Goal: Task Accomplishment & Management: Manage account settings

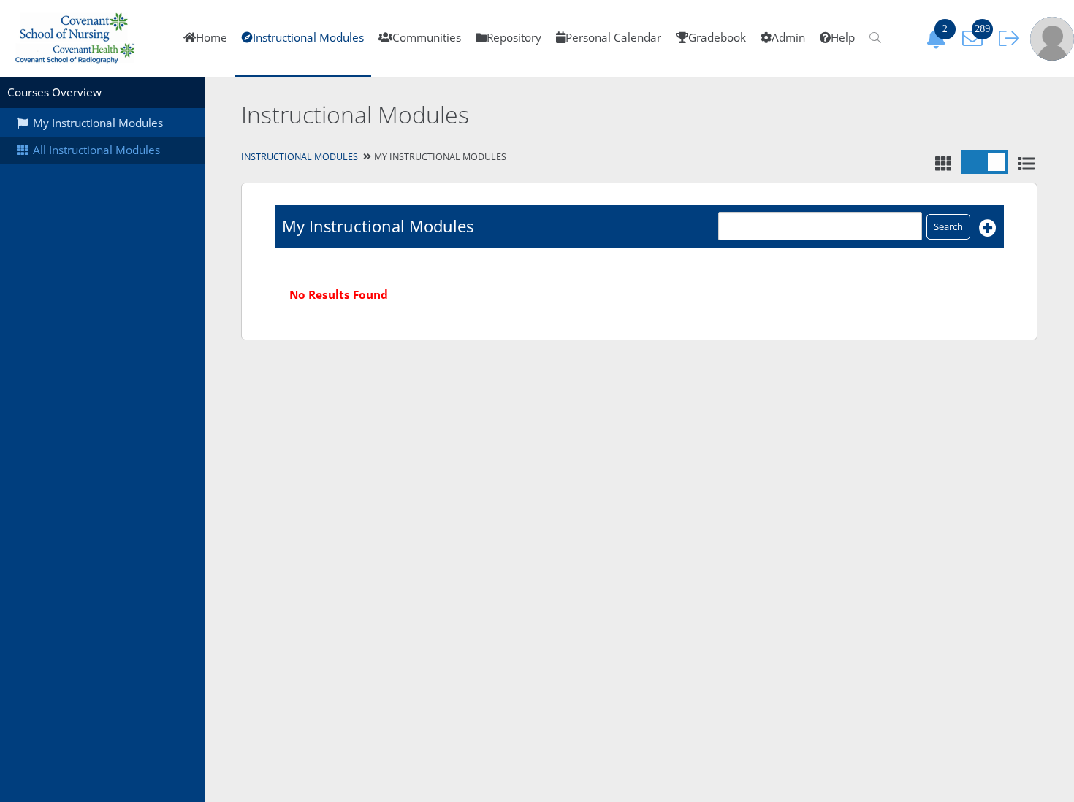
click at [96, 162] on link "All Instructional Modules" at bounding box center [102, 151] width 205 height 28
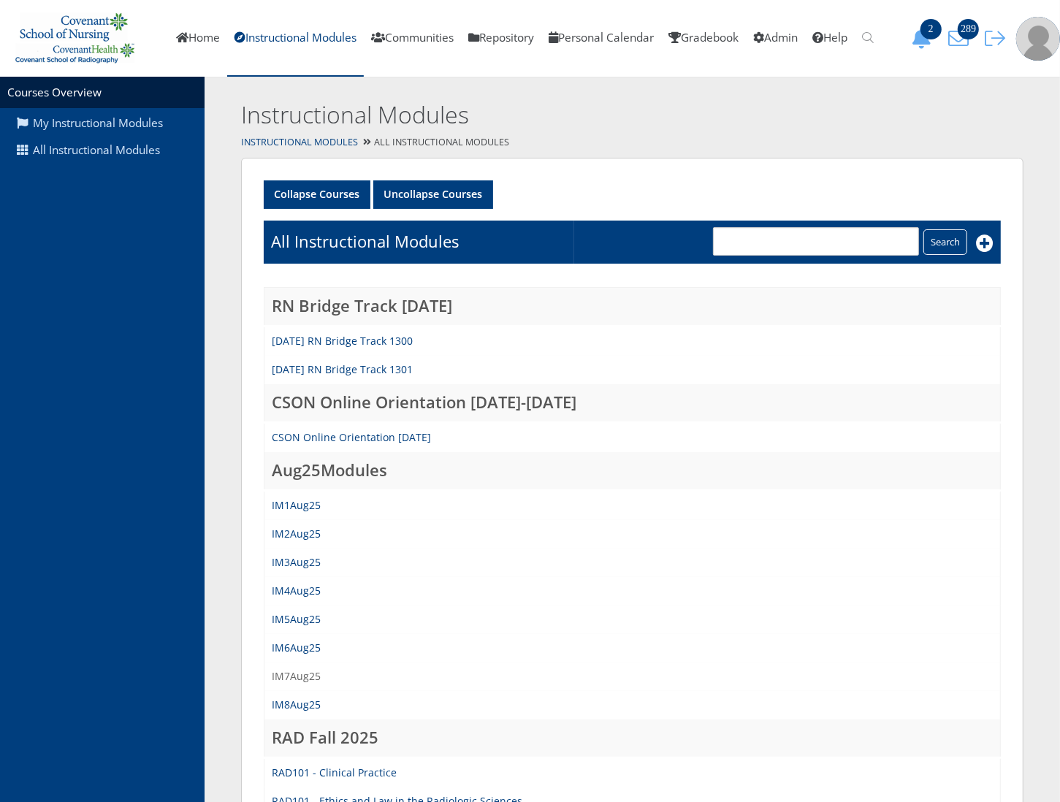
click at [305, 674] on link "IM7Aug25" at bounding box center [296, 676] width 49 height 14
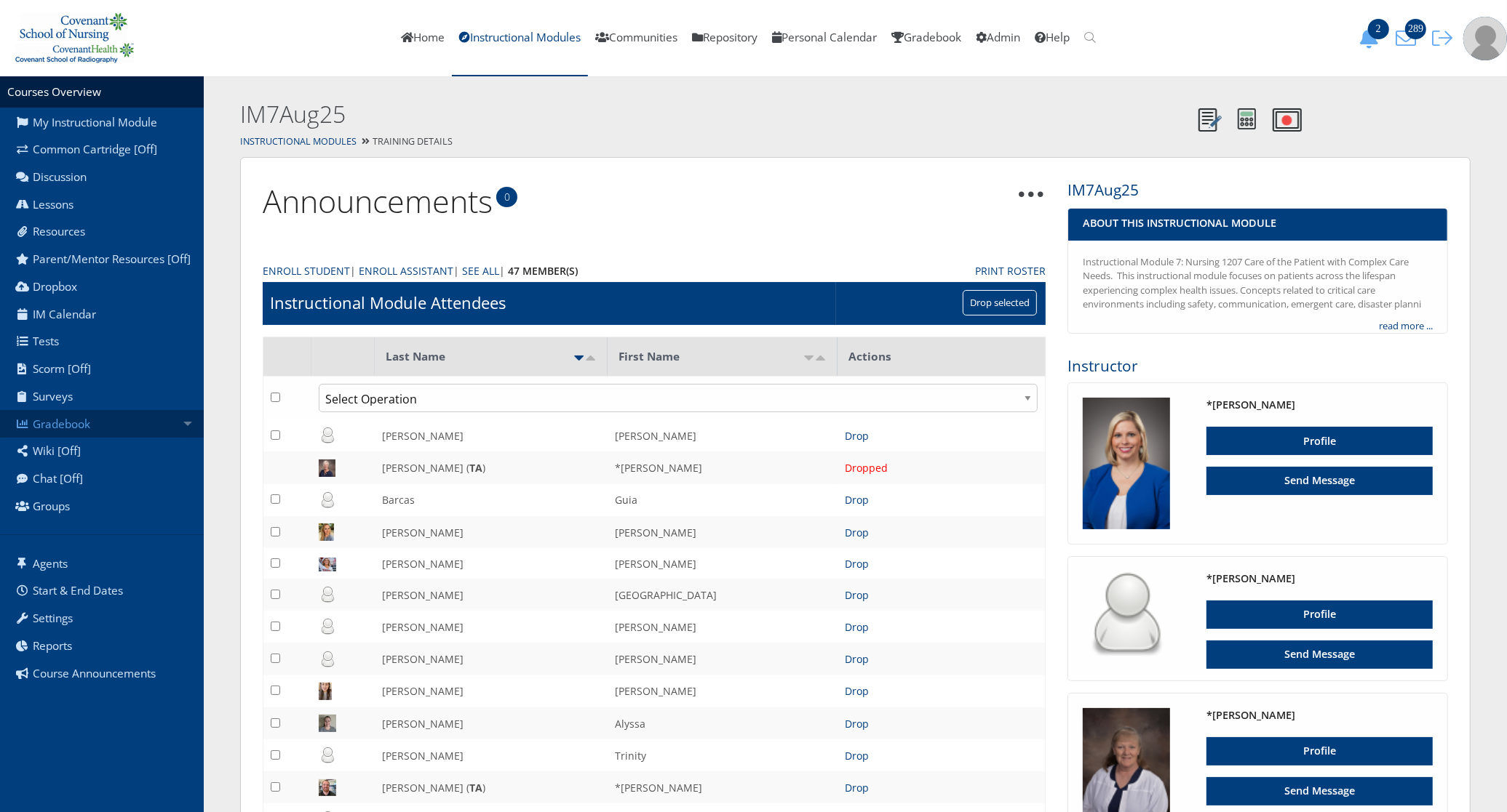
click at [99, 429] on link "Gradebook" at bounding box center [102, 424] width 204 height 28
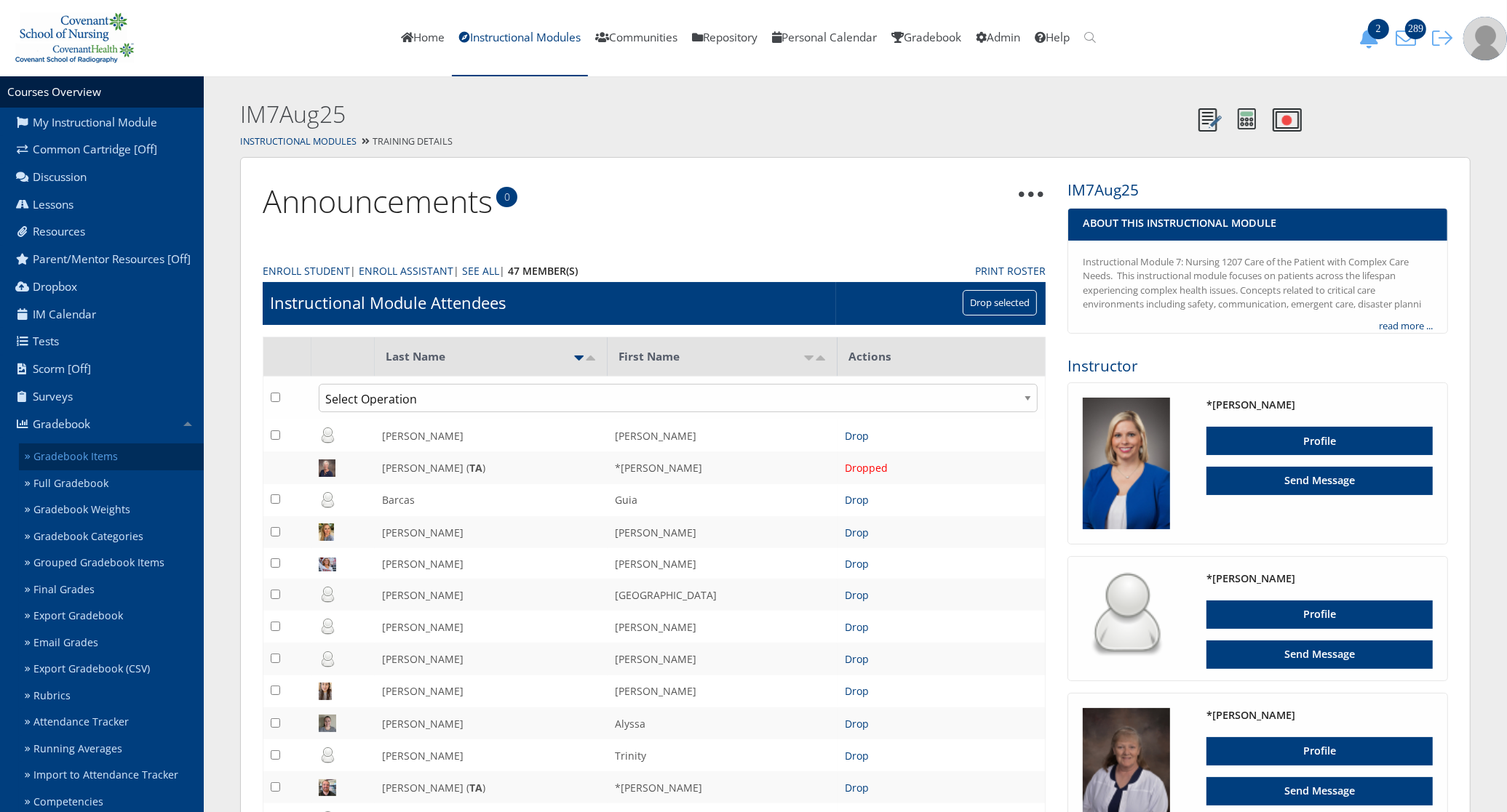
click at [91, 456] on link "Gradebook Items" at bounding box center [111, 457] width 185 height 27
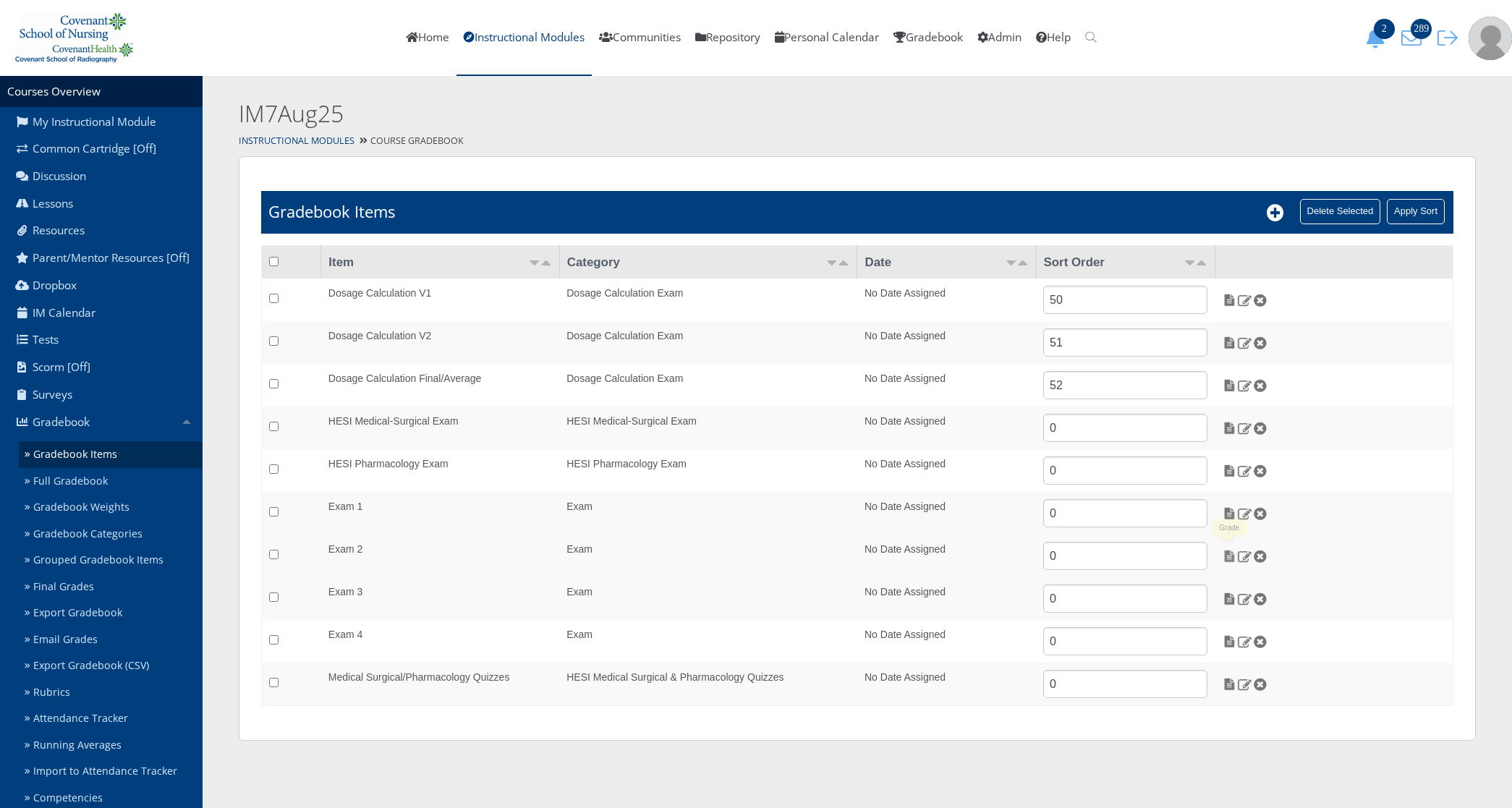
click at [1230, 557] on img at bounding box center [1229, 556] width 15 height 13
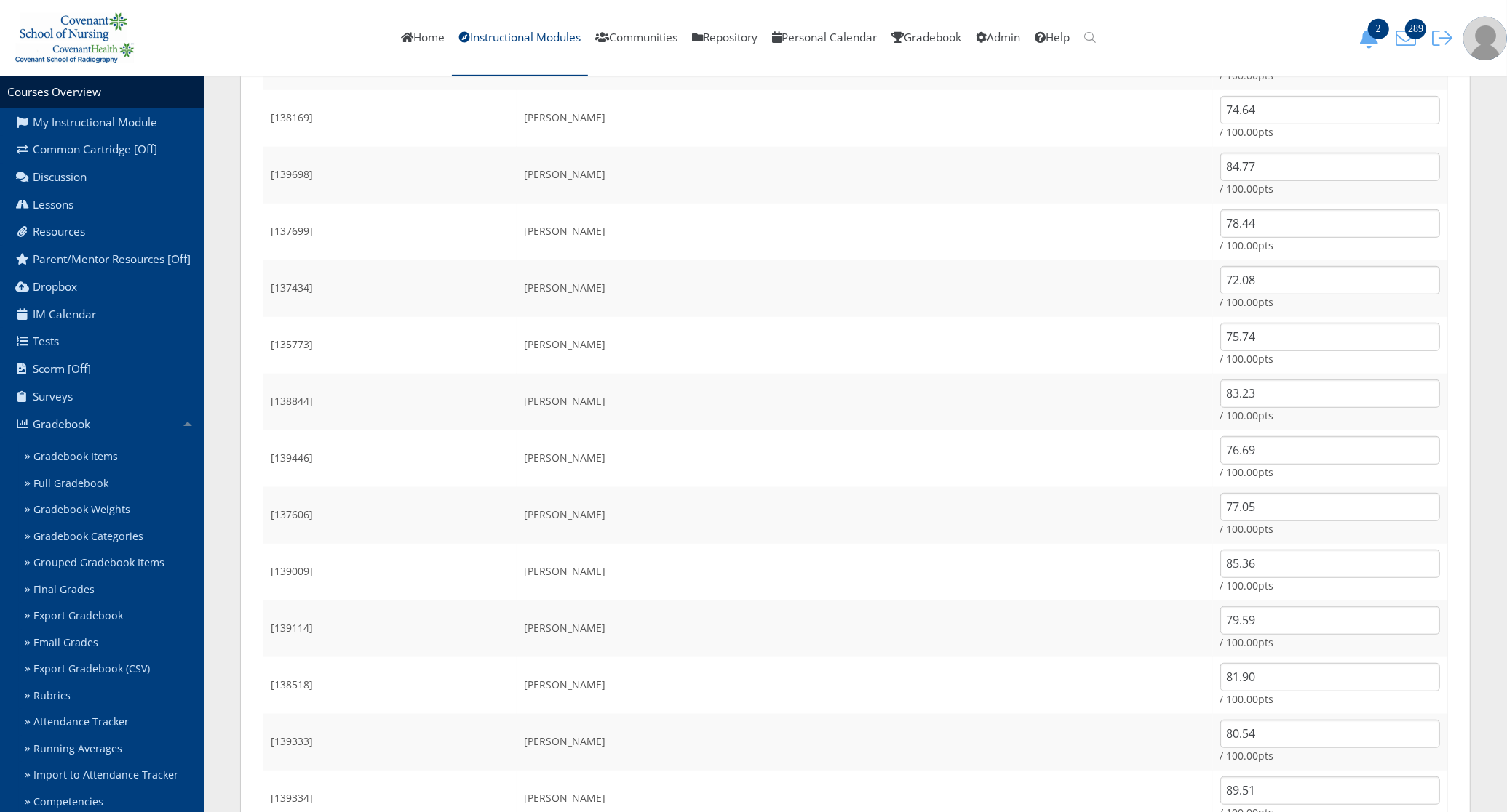
scroll to position [1363, 0]
click at [1224, 393] on input "text" at bounding box center [1330, 393] width 220 height 29
type input "69.97"
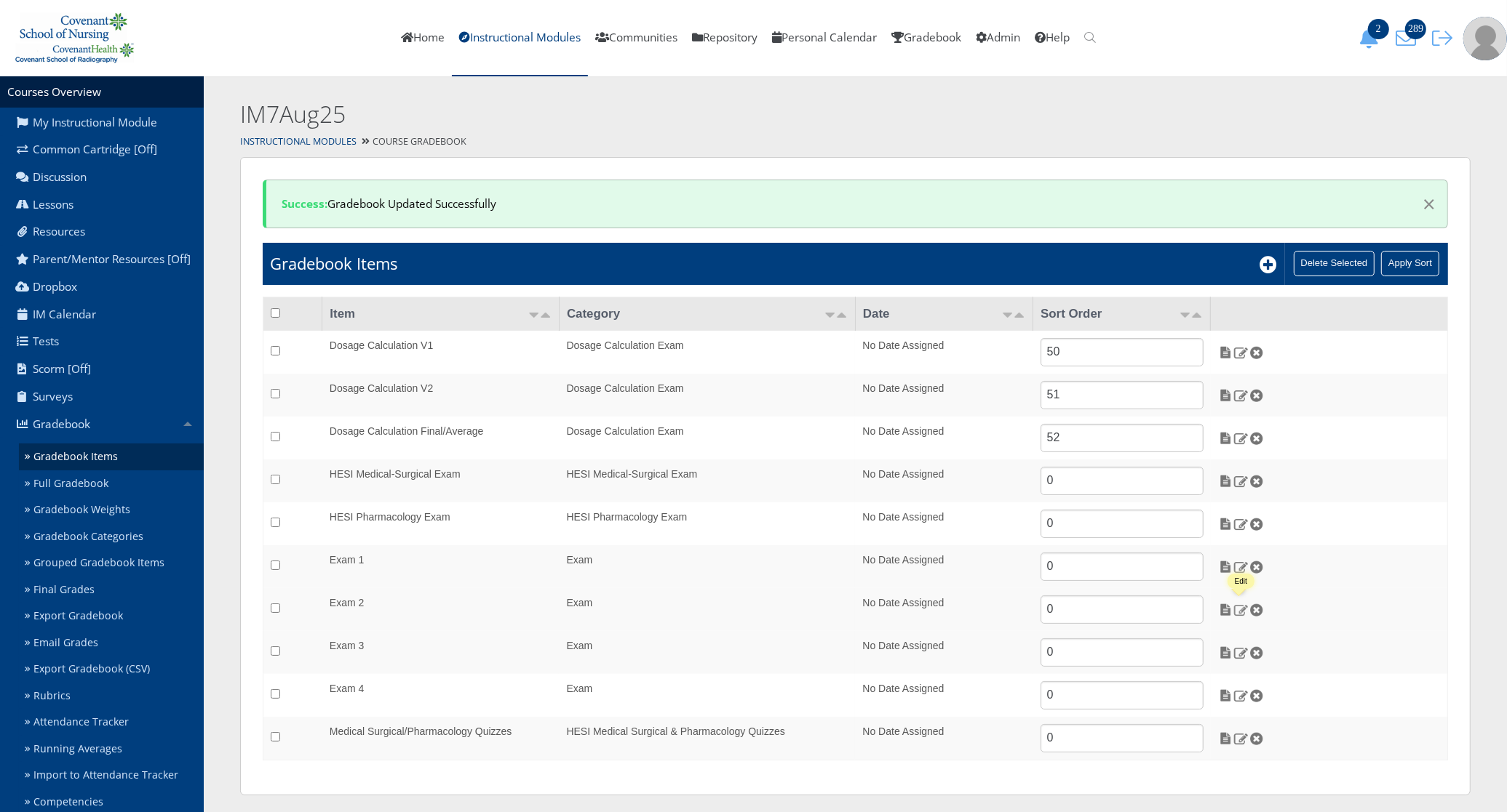
click at [1240, 612] on img at bounding box center [1240, 610] width 15 height 13
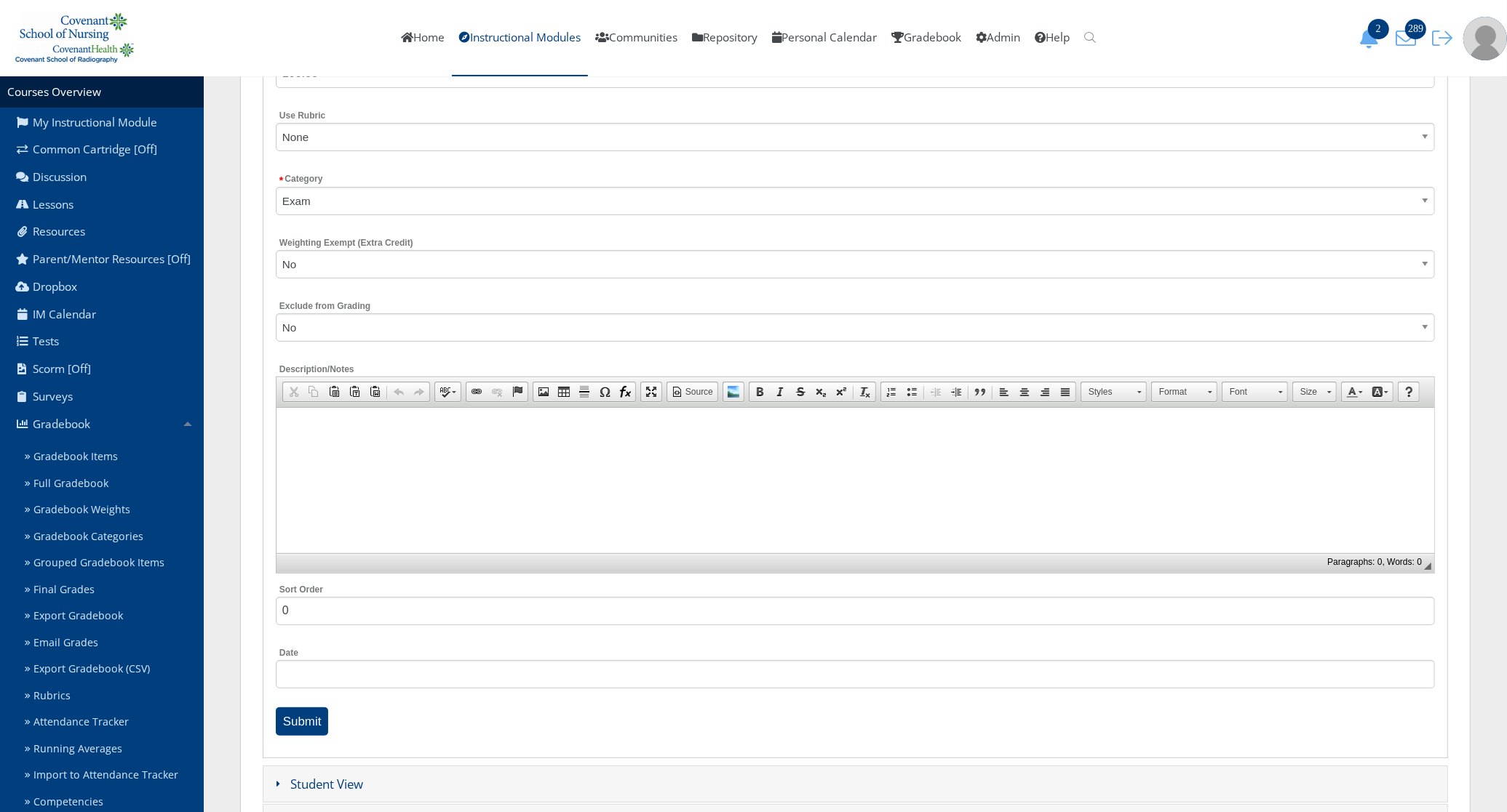
scroll to position [329, 0]
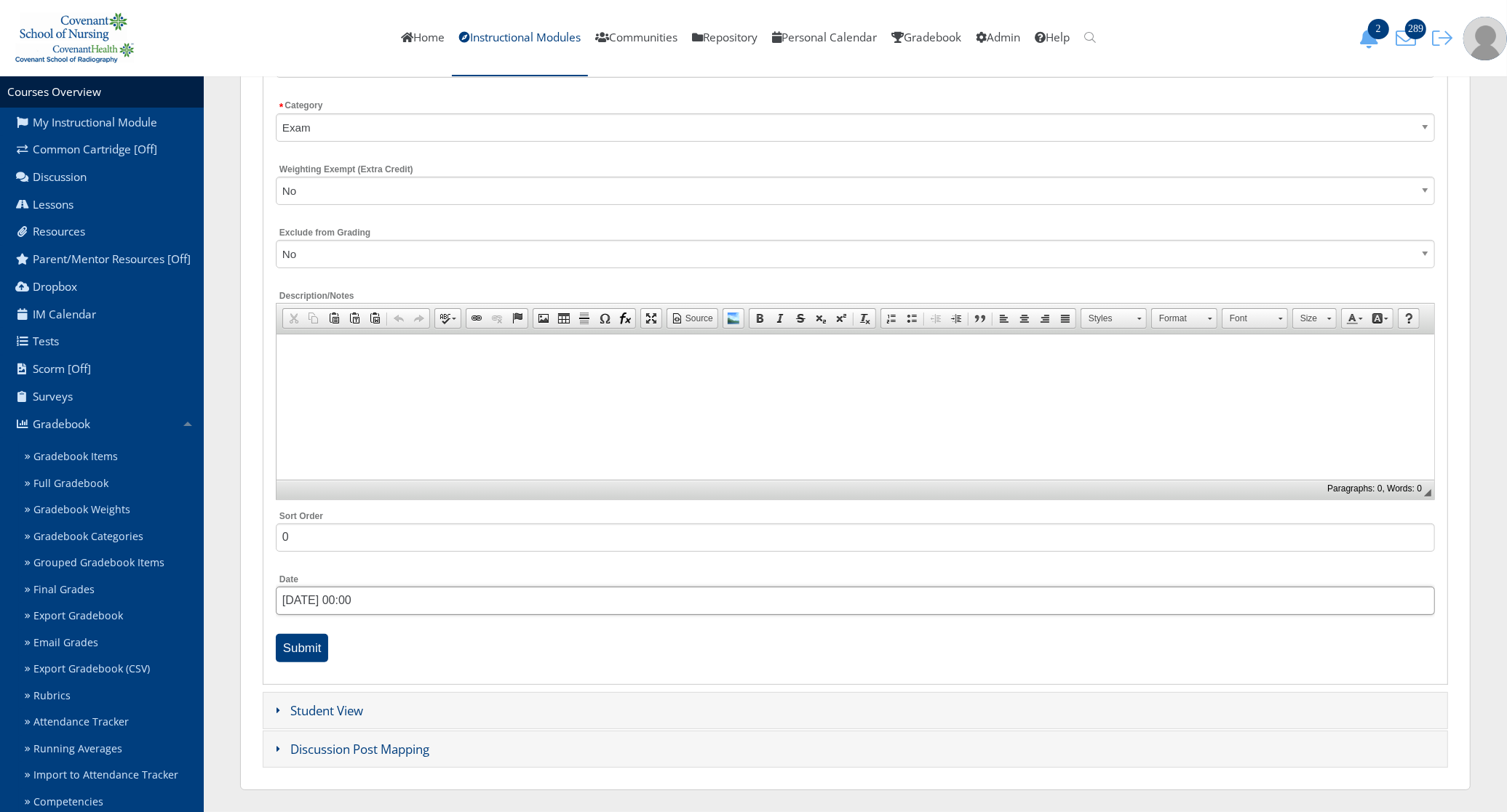
click at [367, 604] on input "08/29/2025 00:00" at bounding box center [855, 601] width 1159 height 29
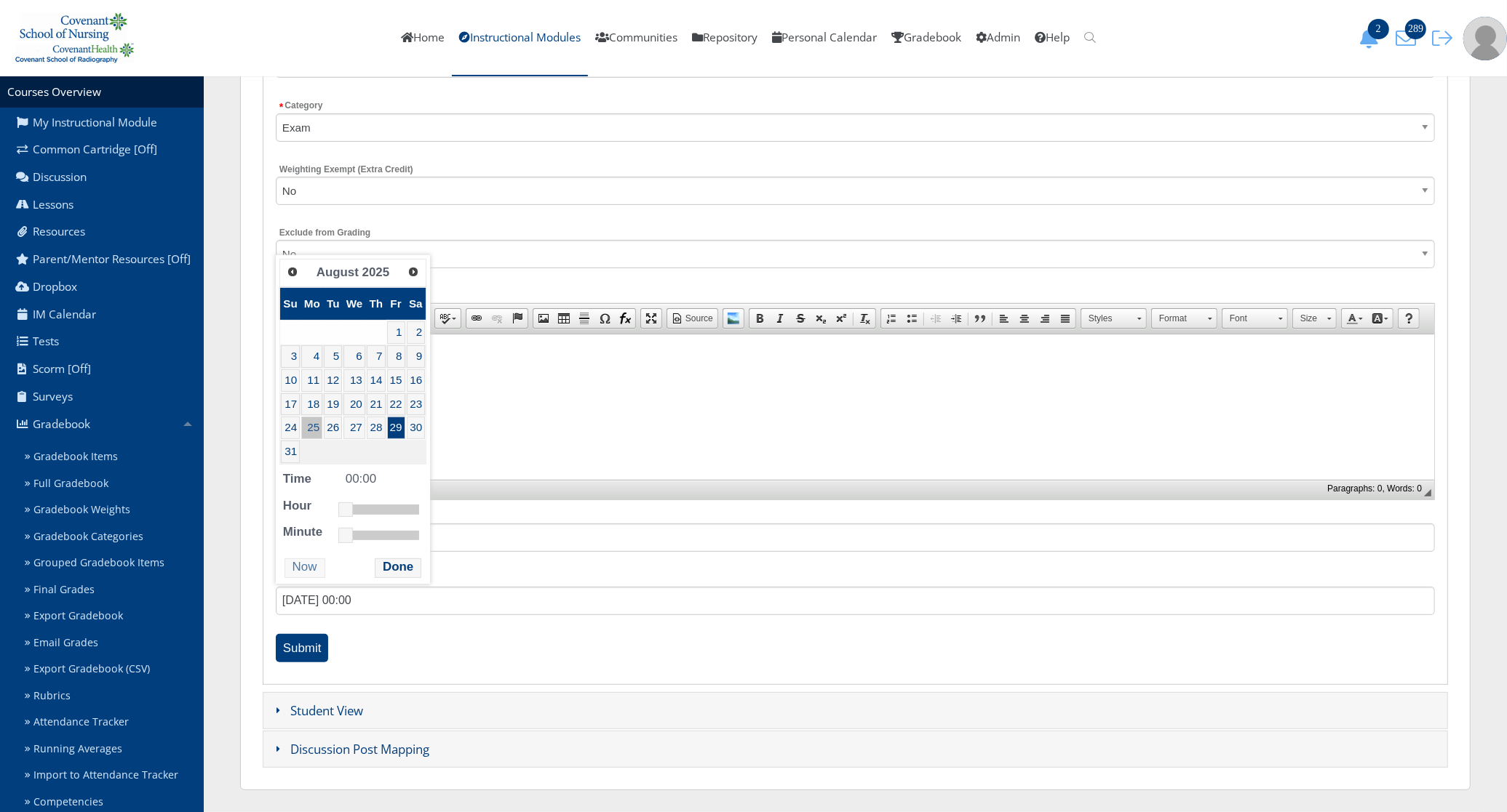
click at [314, 428] on link "25" at bounding box center [312, 428] width 21 height 23
type input "08/25/2025 11:00"
drag, startPoint x: 347, startPoint y: 517, endPoint x: 382, endPoint y: 504, distance: 37.3
click at [382, 504] on link at bounding box center [380, 509] width 15 height 15
click at [395, 569] on button "Done" at bounding box center [397, 568] width 47 height 20
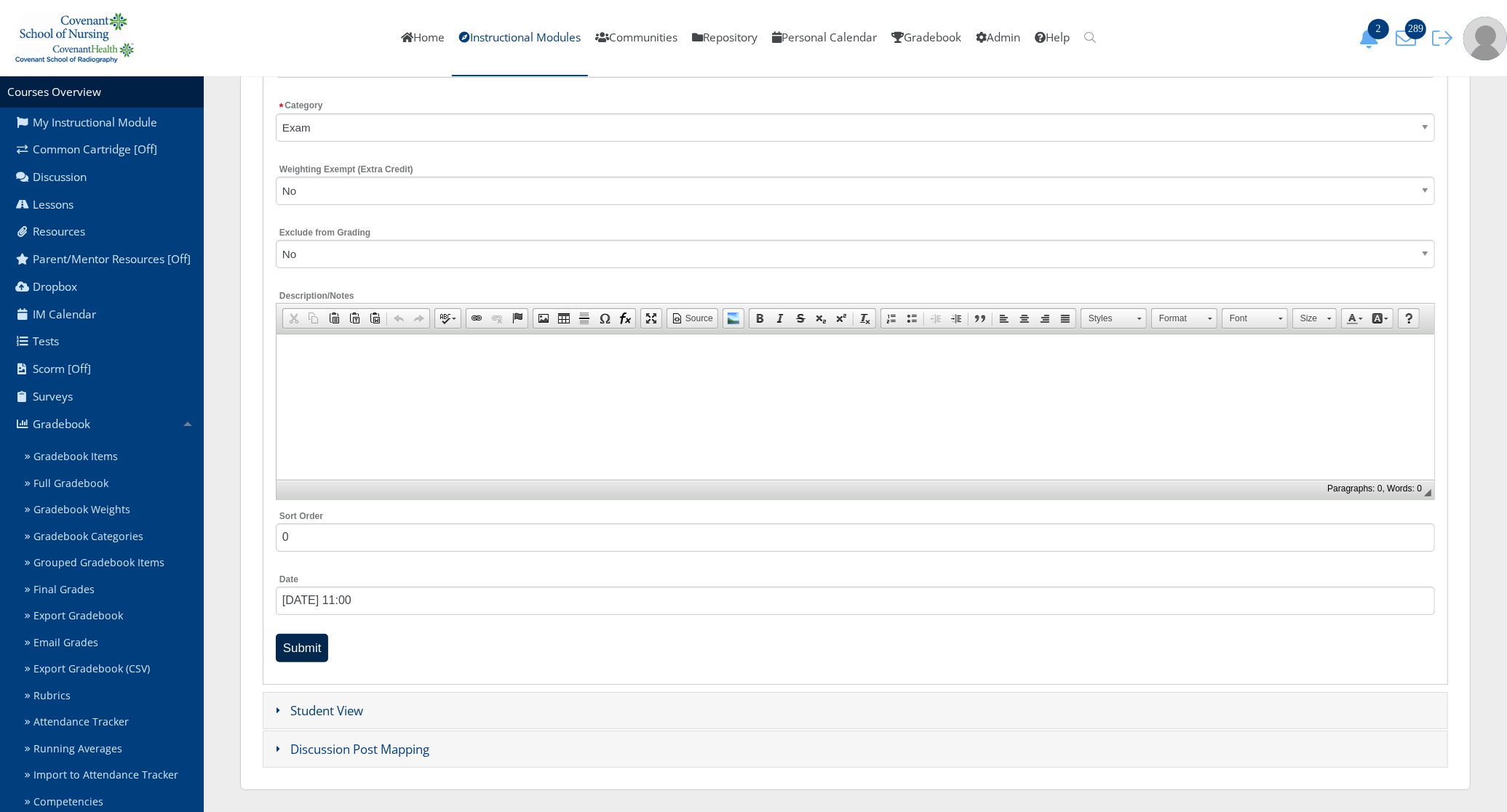
click at [317, 651] on input "Submit" at bounding box center [302, 648] width 53 height 29
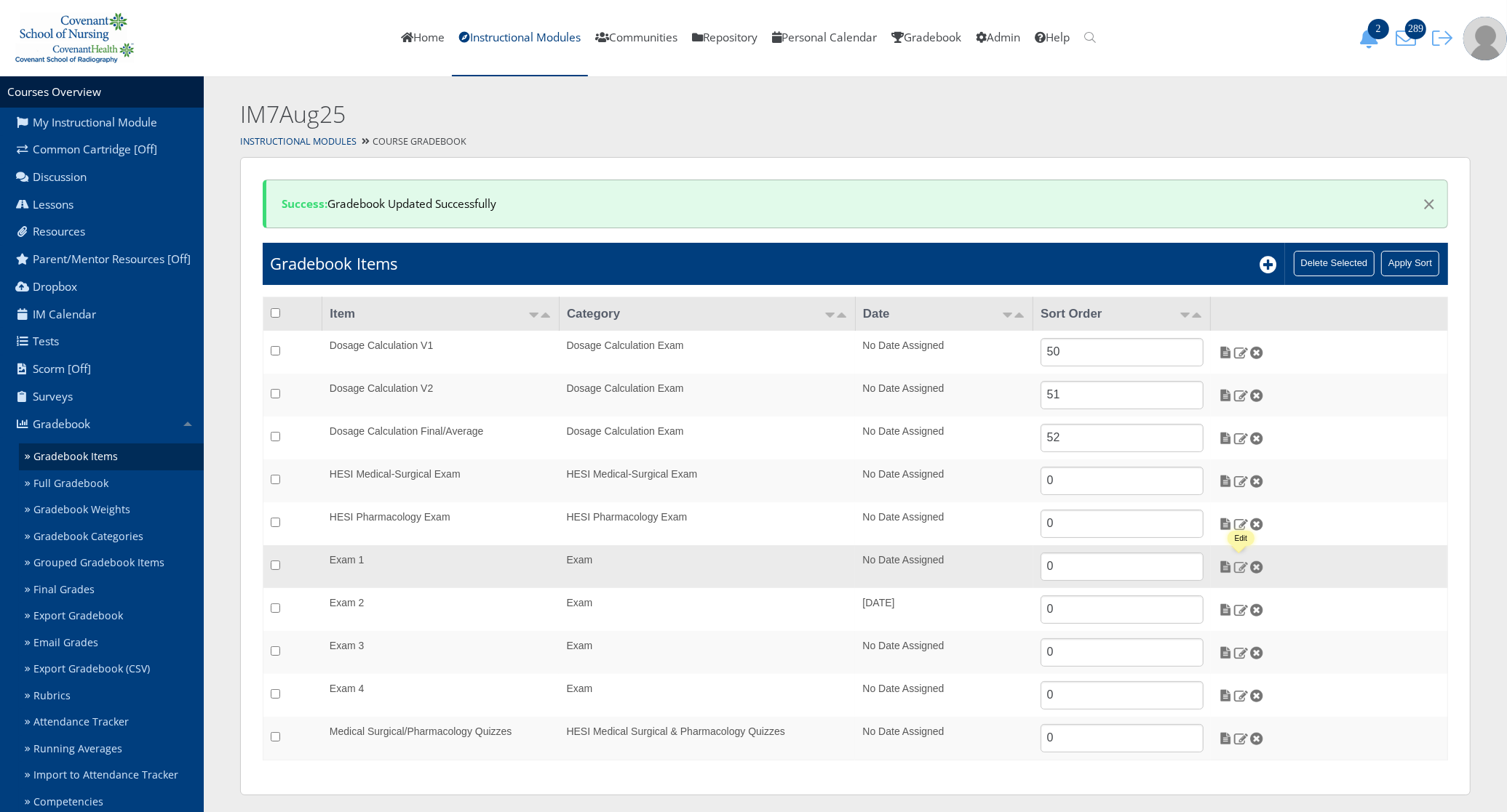
click at [1238, 569] on img at bounding box center [1240, 566] width 15 height 13
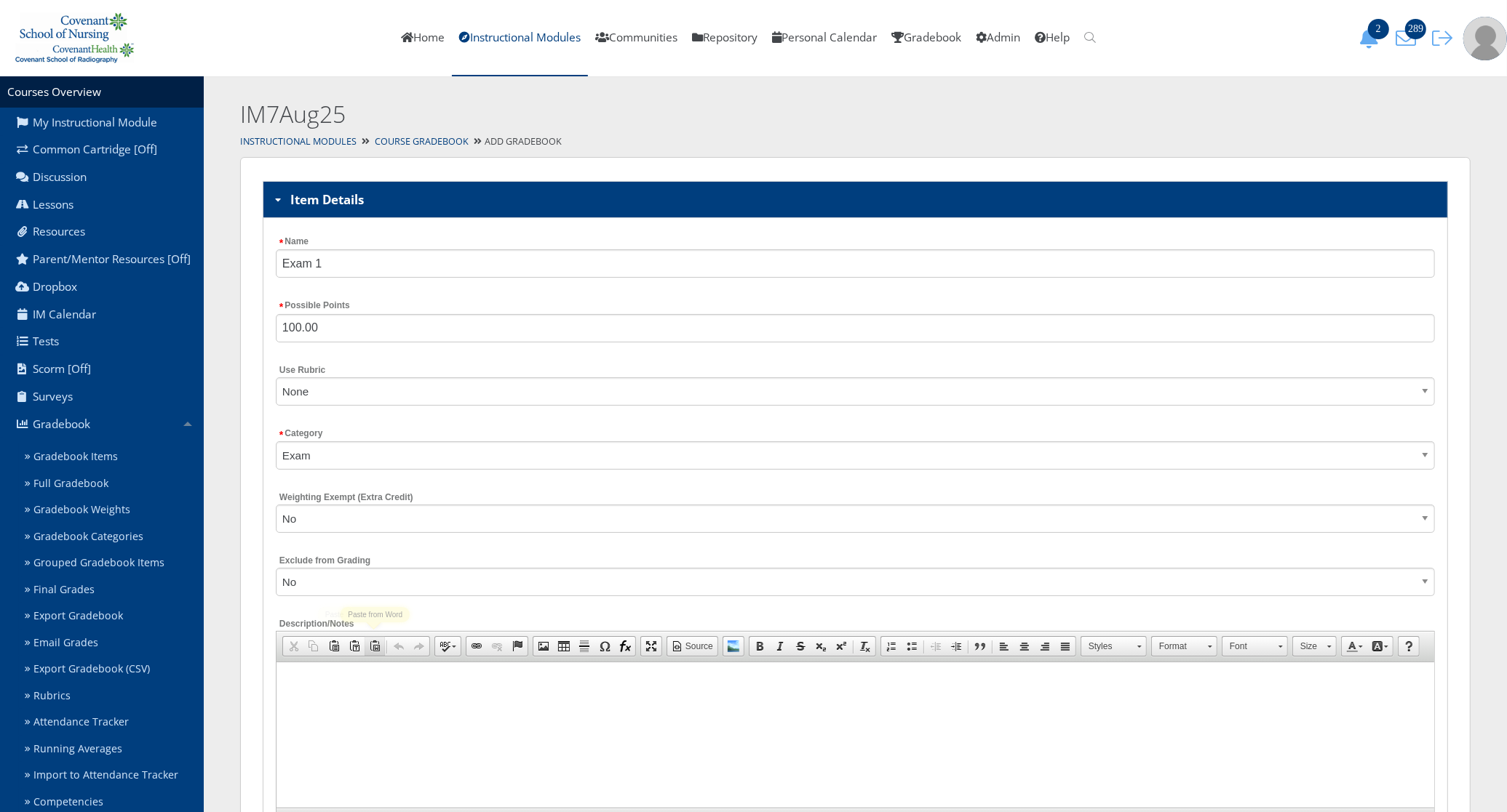
scroll to position [329, 0]
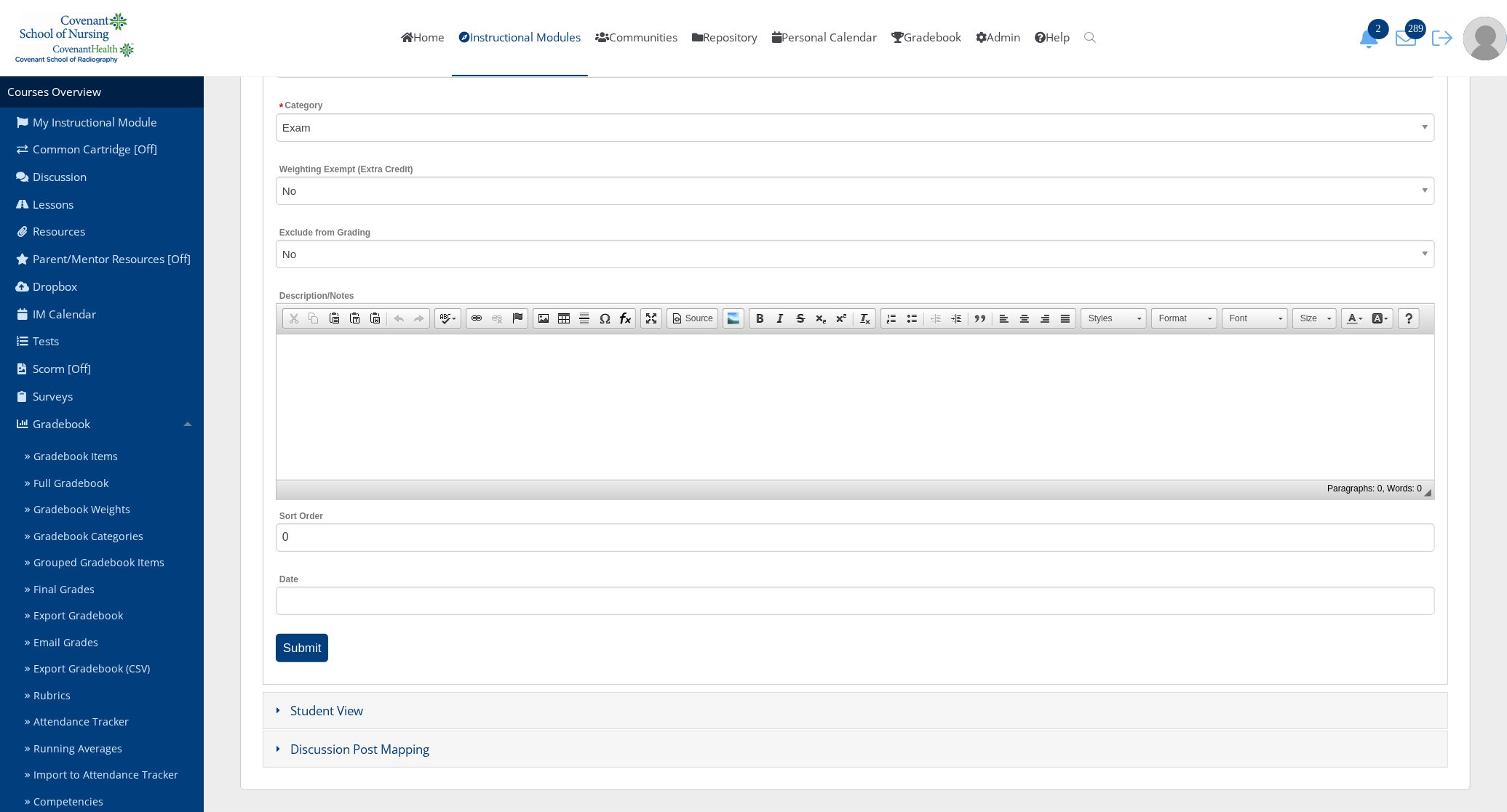
click at [324, 582] on div "Date" at bounding box center [855, 599] width 1159 height 56
click at [325, 594] on input "[DATE] 00:00" at bounding box center [855, 601] width 1159 height 29
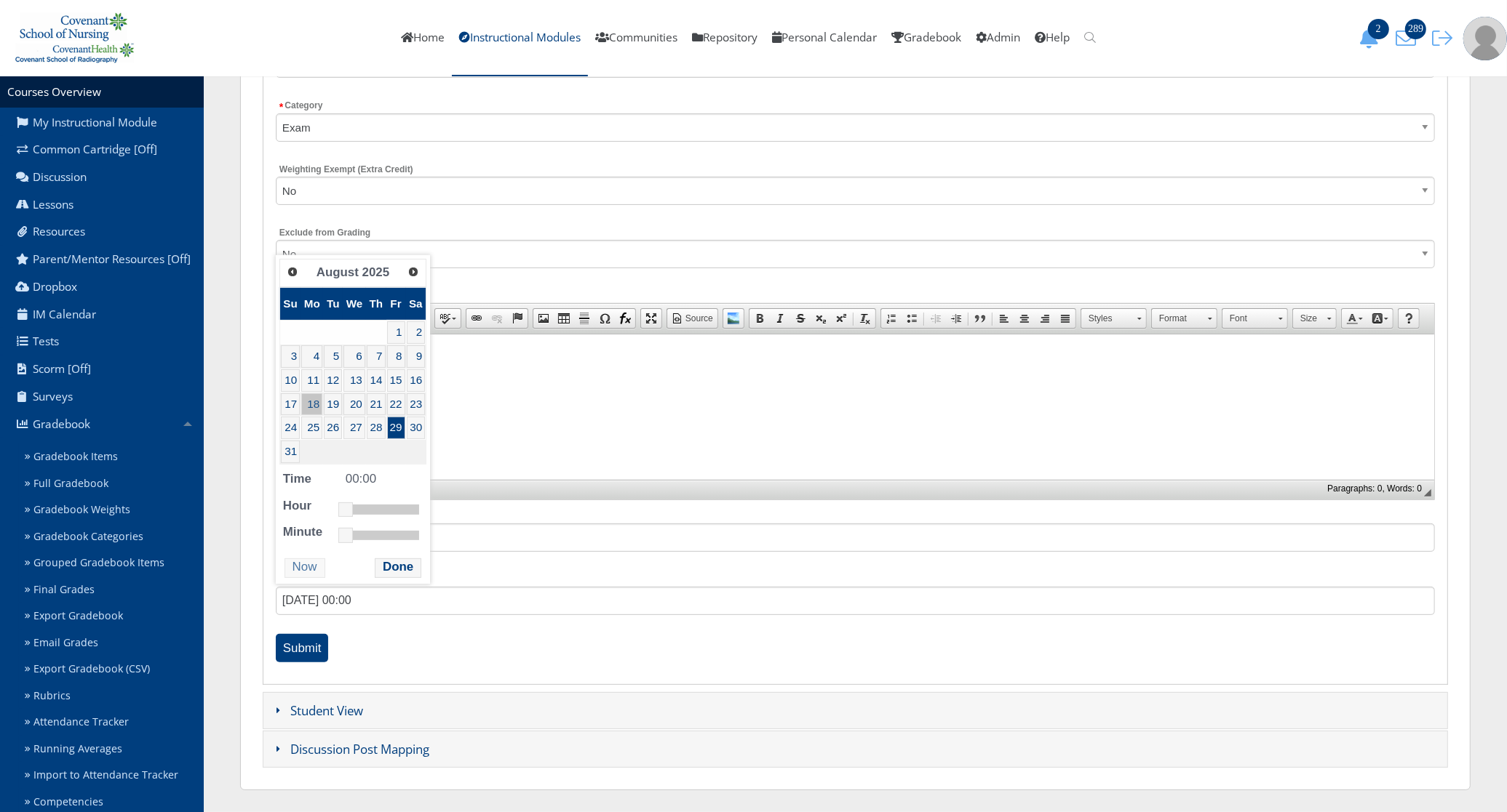
click at [315, 405] on link "18" at bounding box center [312, 404] width 21 height 23
type input "08/18/2025 11:00"
drag, startPoint x: 343, startPoint y: 511, endPoint x: 379, endPoint y: 508, distance: 36.1
click at [379, 508] on link at bounding box center [380, 509] width 15 height 15
click at [388, 560] on button "Done" at bounding box center [397, 568] width 47 height 20
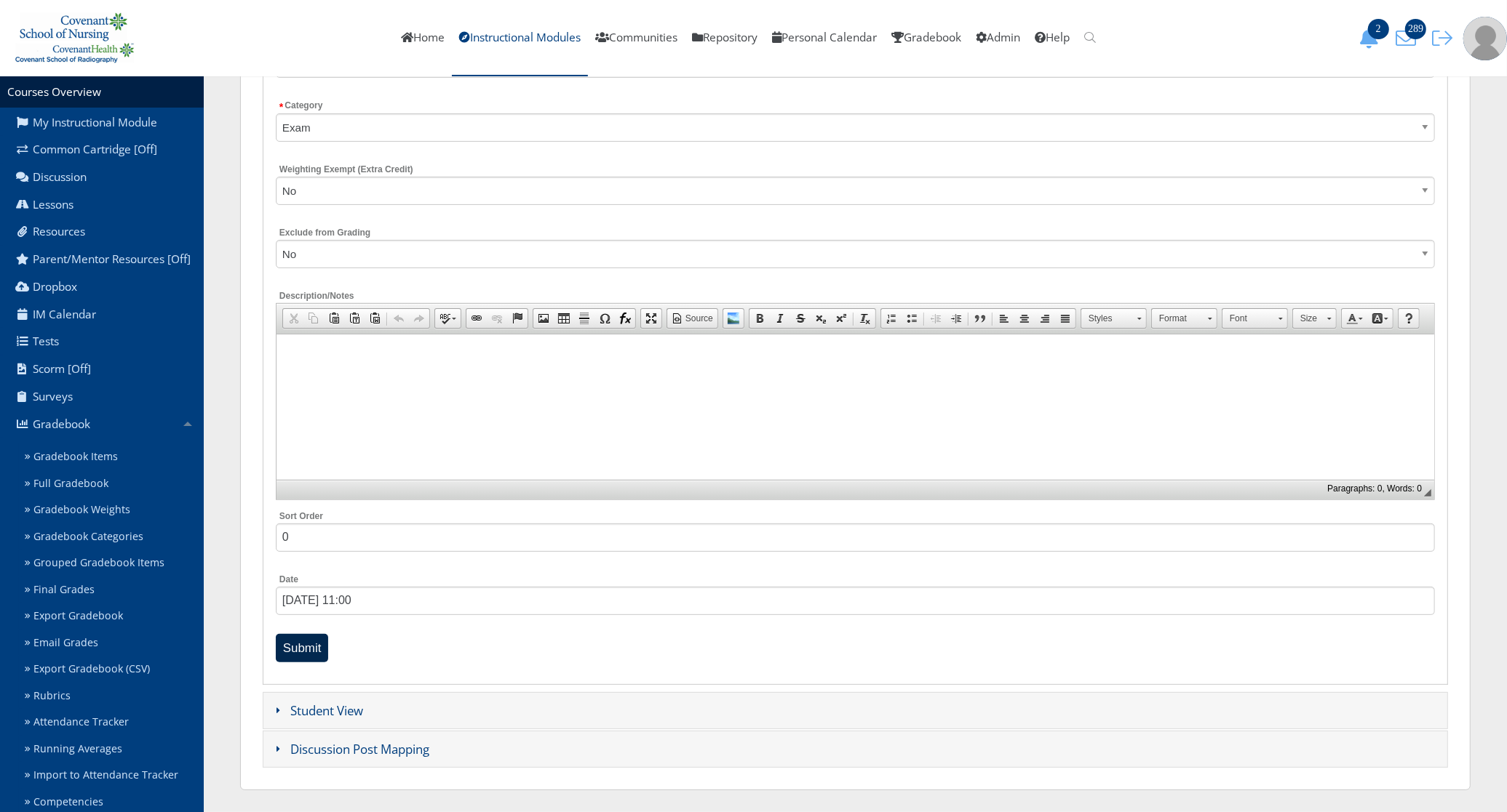
click at [307, 644] on input "Submit" at bounding box center [302, 648] width 53 height 29
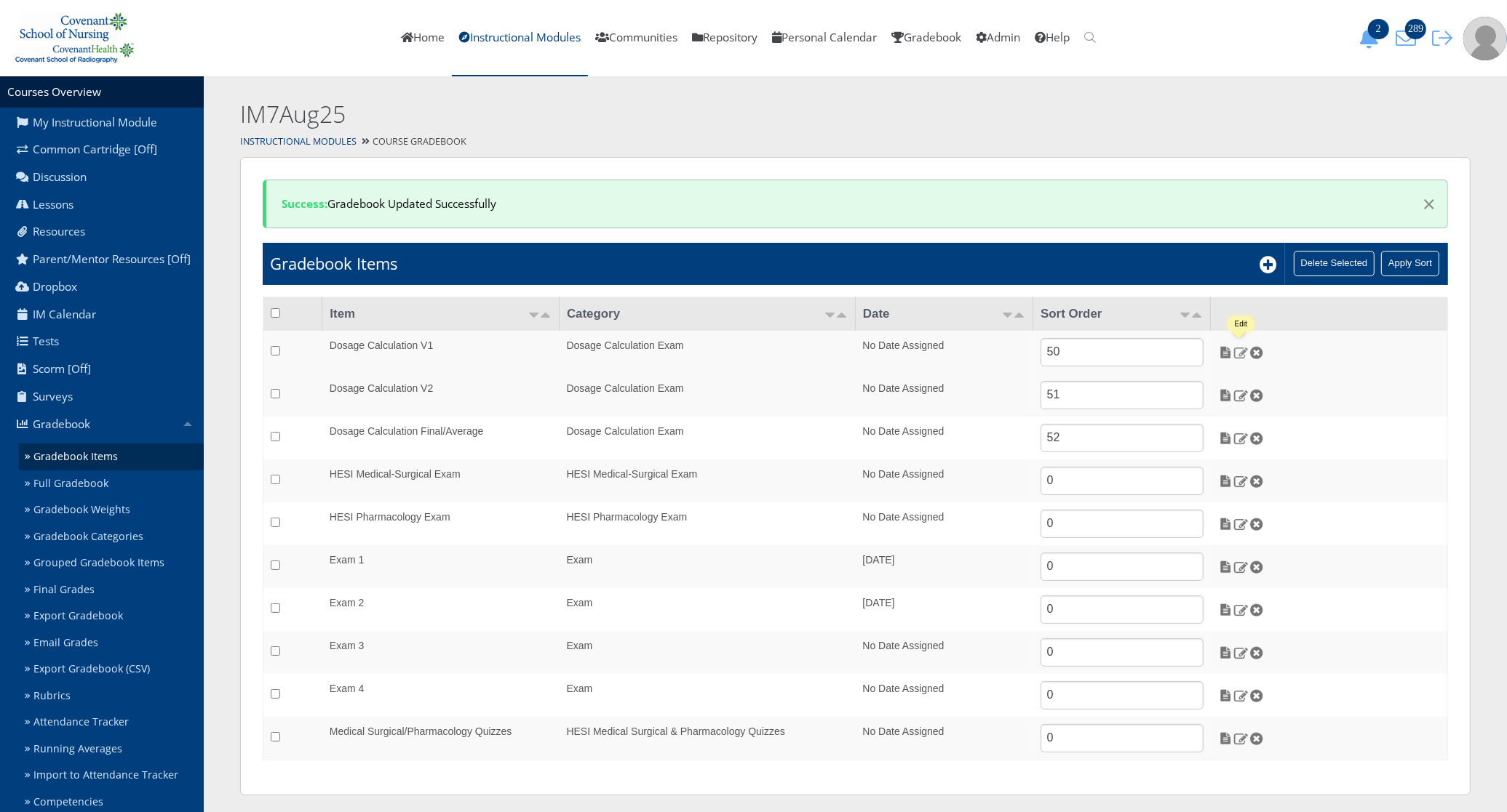
click at [1238, 353] on img at bounding box center [1240, 352] width 15 height 13
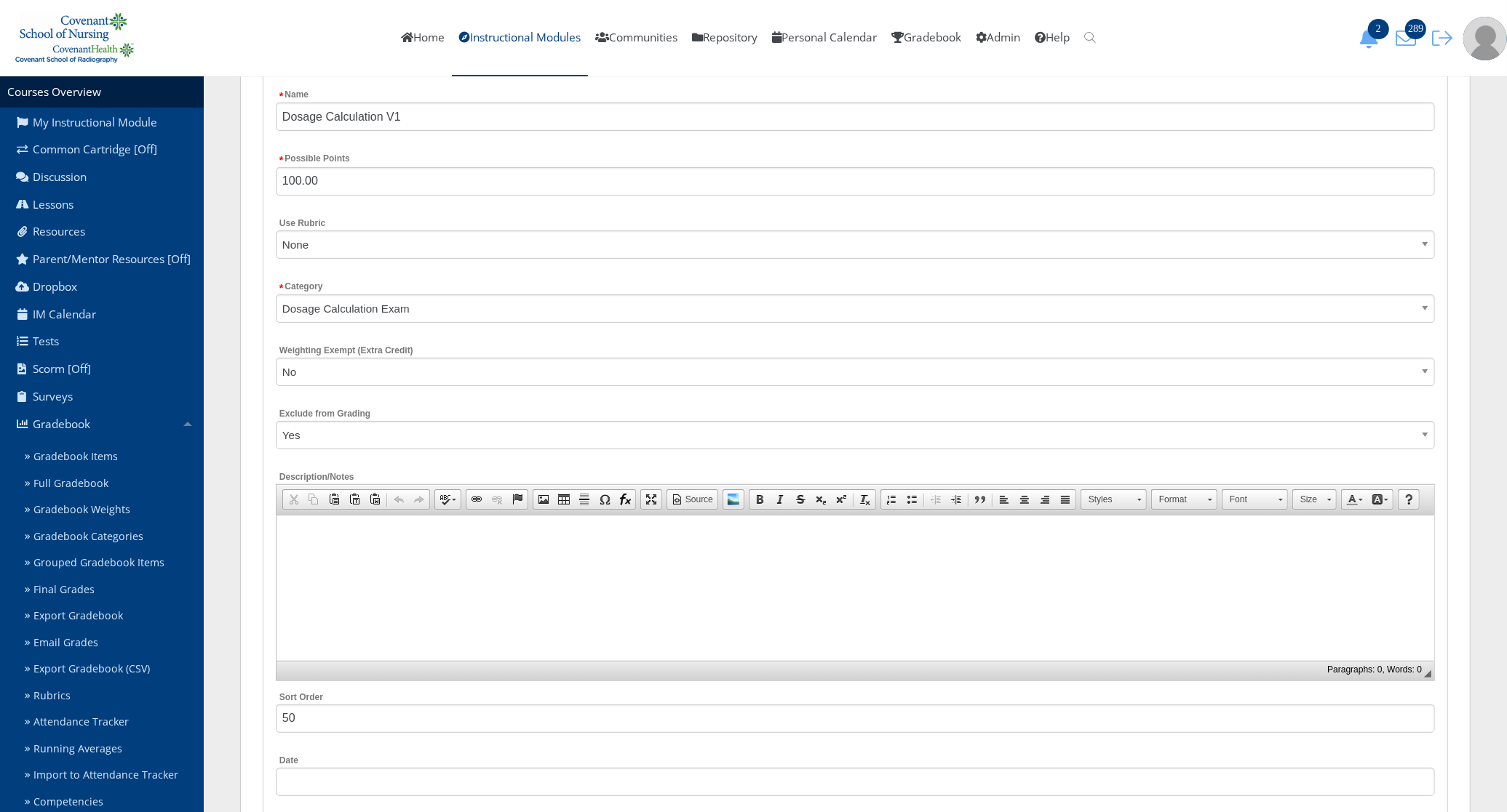
scroll to position [329, 0]
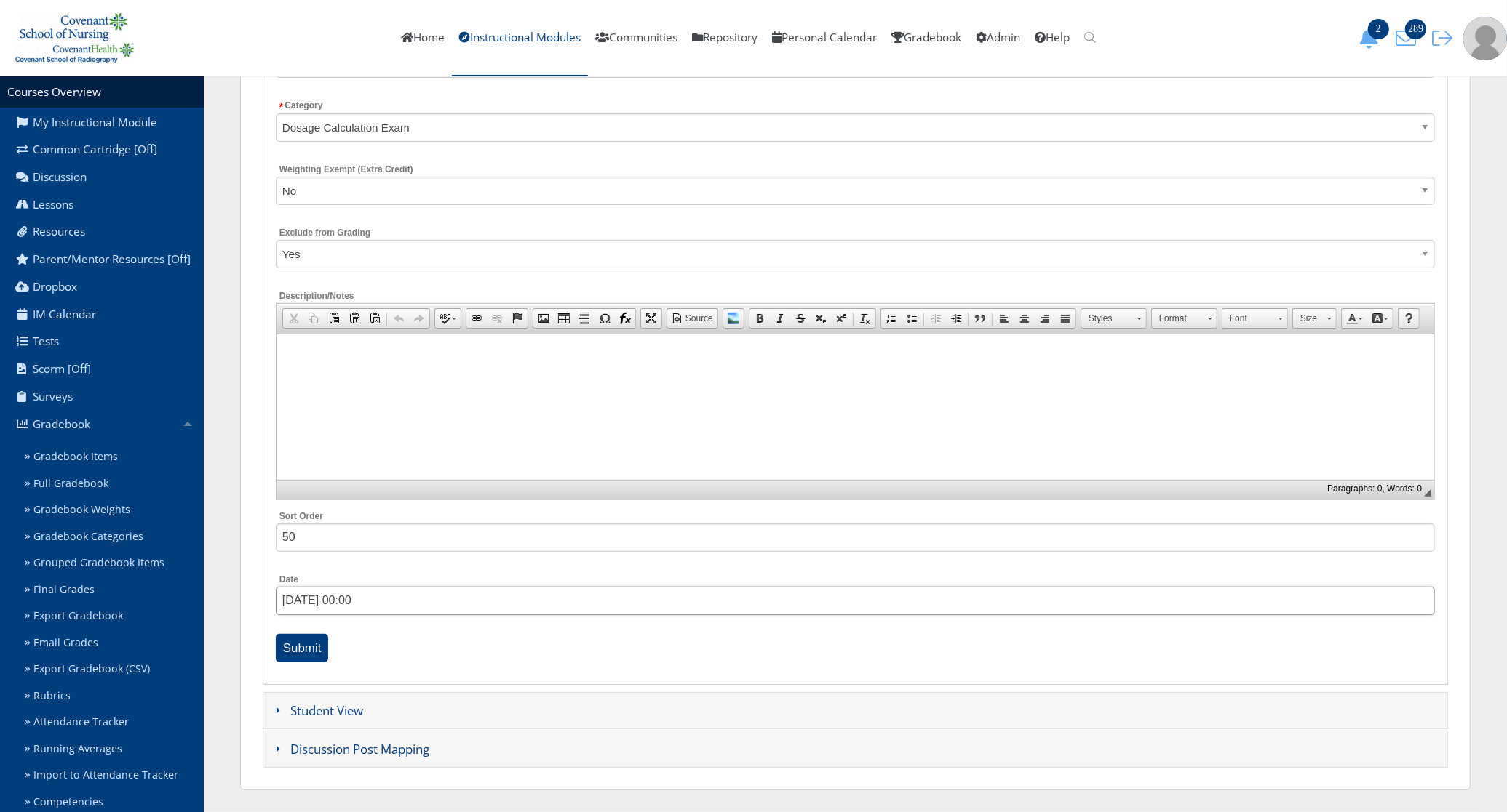
click at [340, 587] on input "[DATE] 00:00" at bounding box center [855, 601] width 1159 height 29
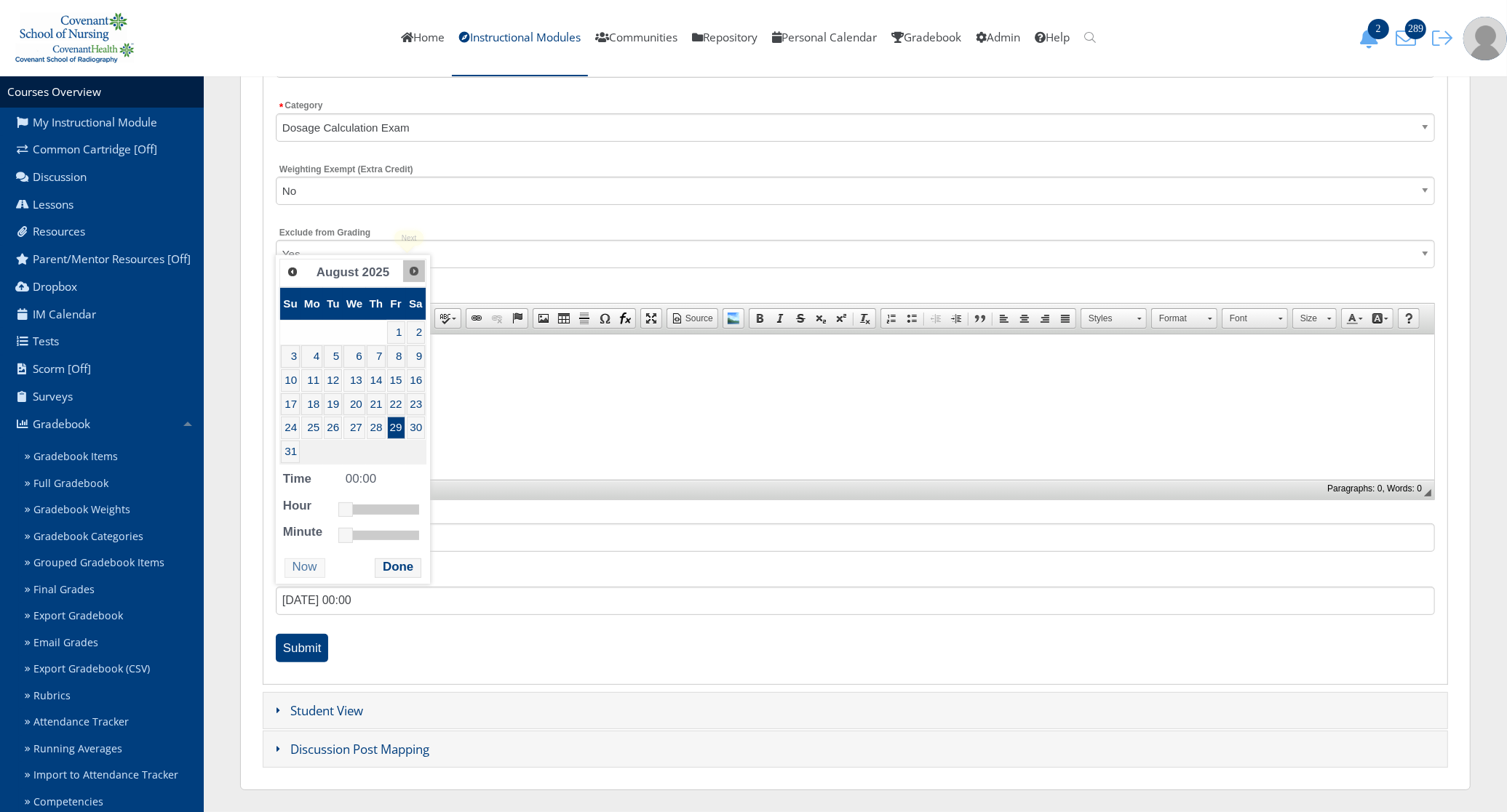
click at [408, 268] on span "Next" at bounding box center [414, 272] width 12 height 12
click at [383, 336] on link "4" at bounding box center [379, 332] width 20 height 23
type input "09/04/2025 11:00"
drag, startPoint x: 352, startPoint y: 491, endPoint x: 389, endPoint y: 478, distance: 39.2
click at [389, 478] on dl "Time 11:00 Hour Minute Second Millisecond Microsecond Time Zone -1200 -1100 -10…" at bounding box center [355, 481] width 152 height 72
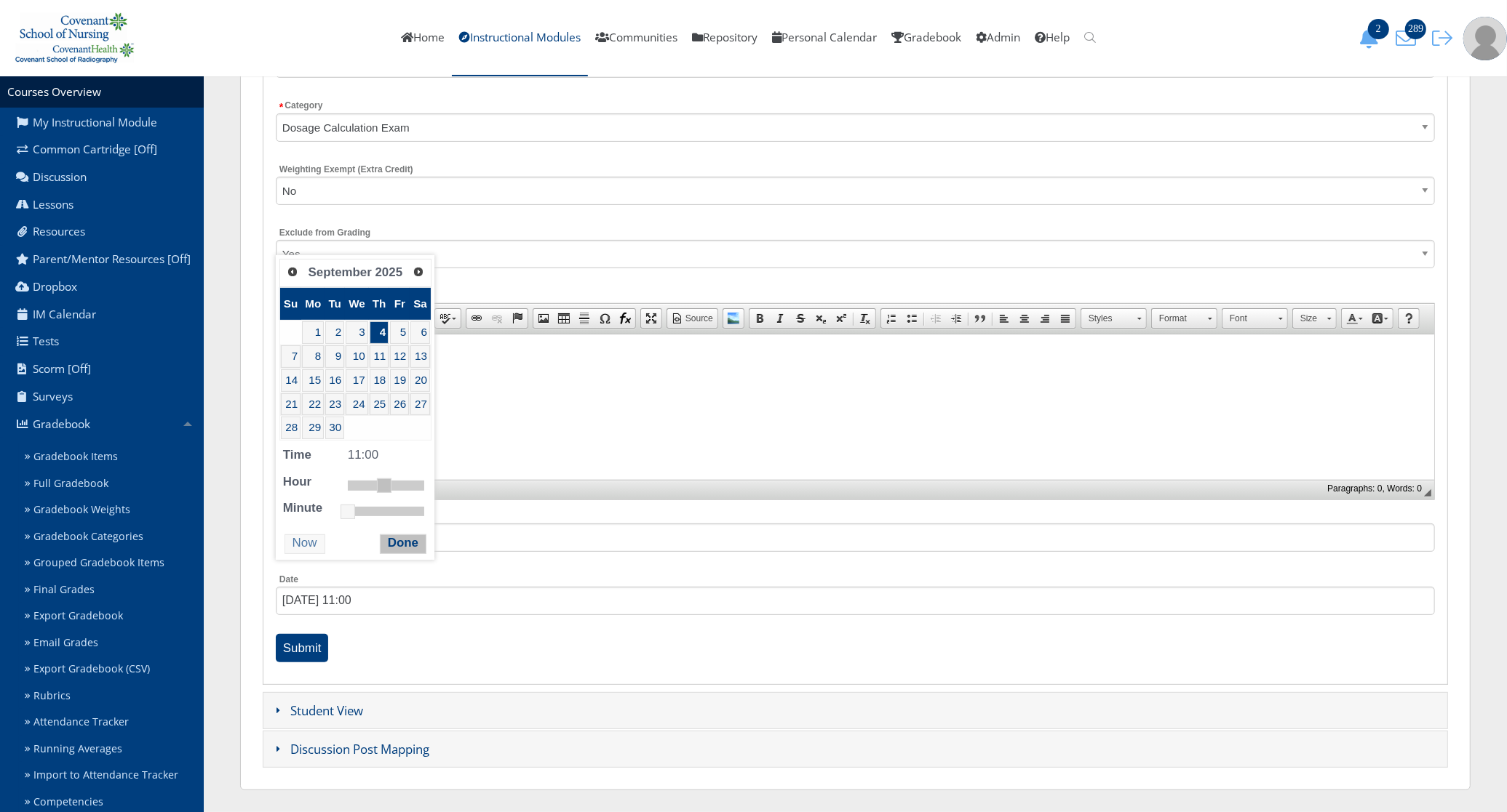
click at [405, 542] on button "Done" at bounding box center [402, 544] width 47 height 20
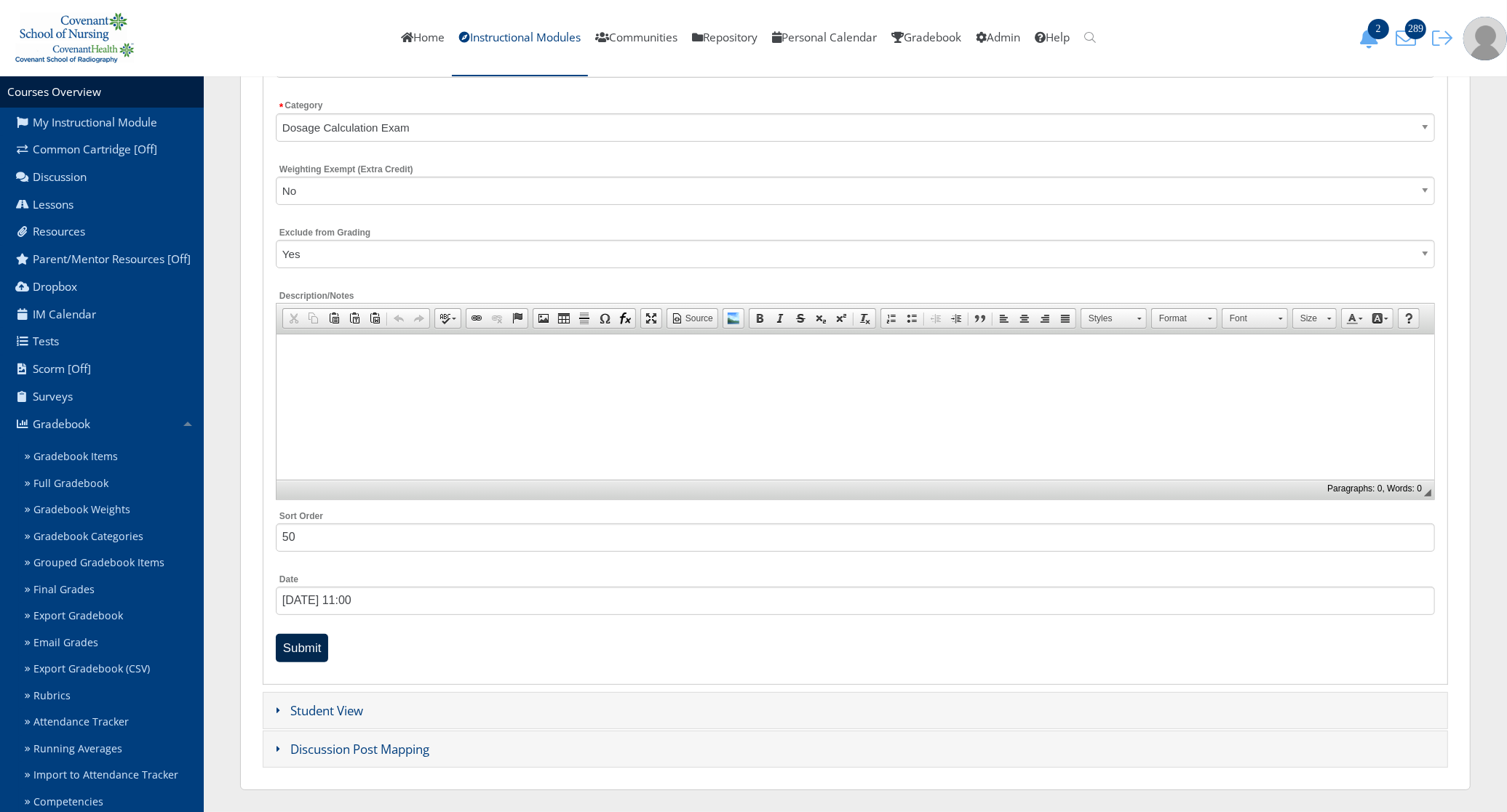
click at [315, 655] on input "Submit" at bounding box center [302, 648] width 53 height 29
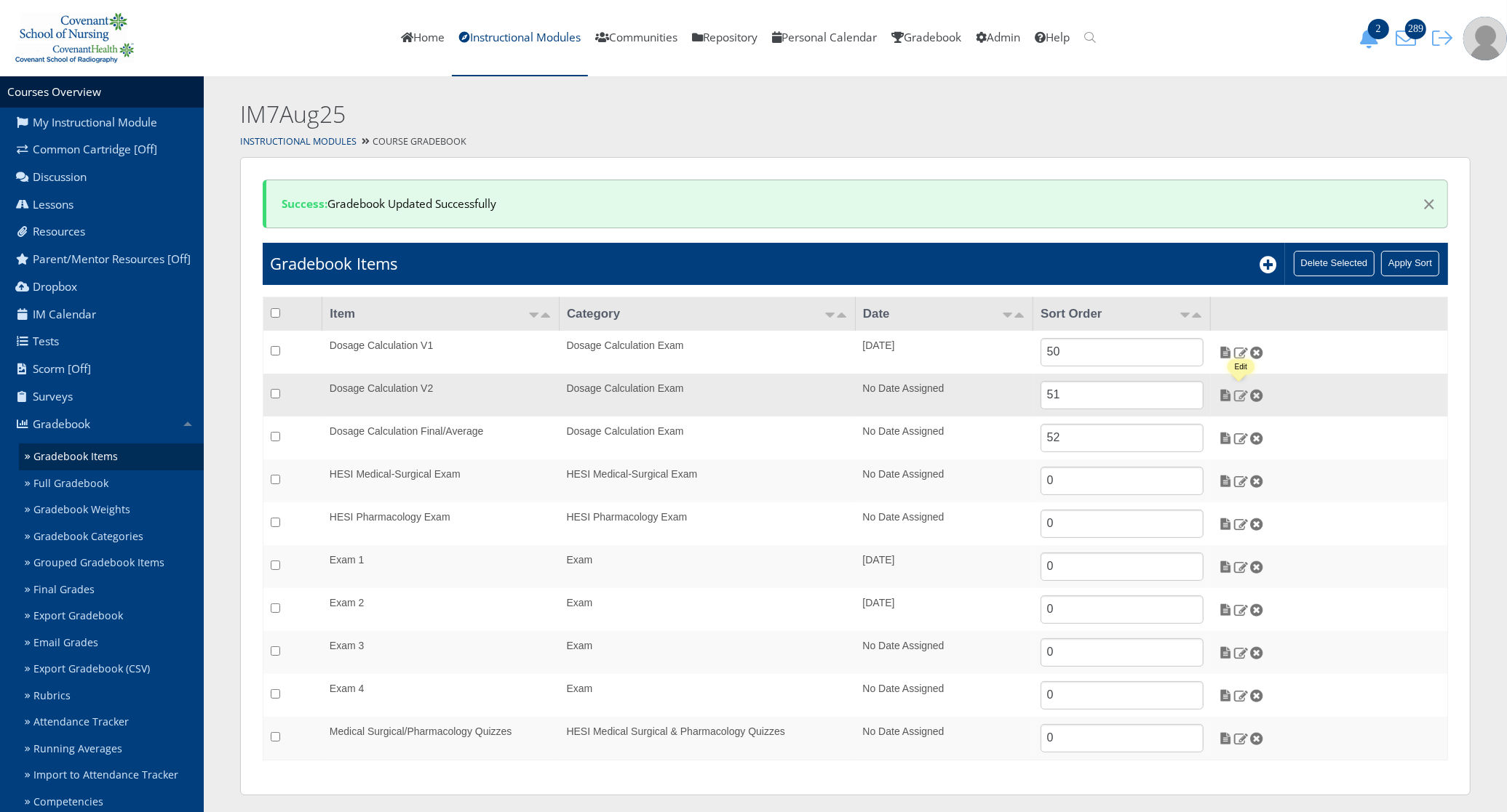
click at [1239, 396] on img at bounding box center [1240, 395] width 15 height 13
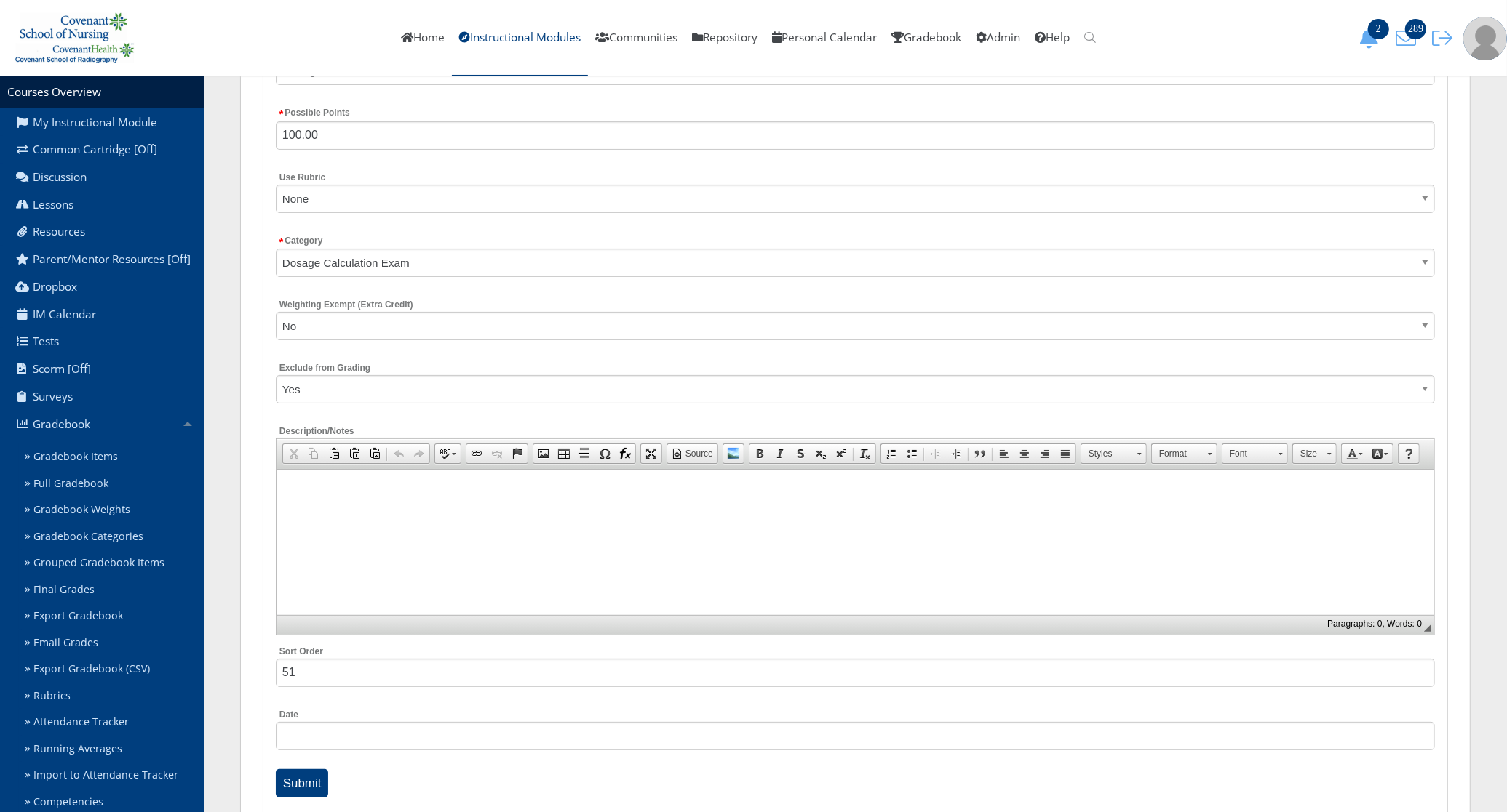
scroll to position [329, 0]
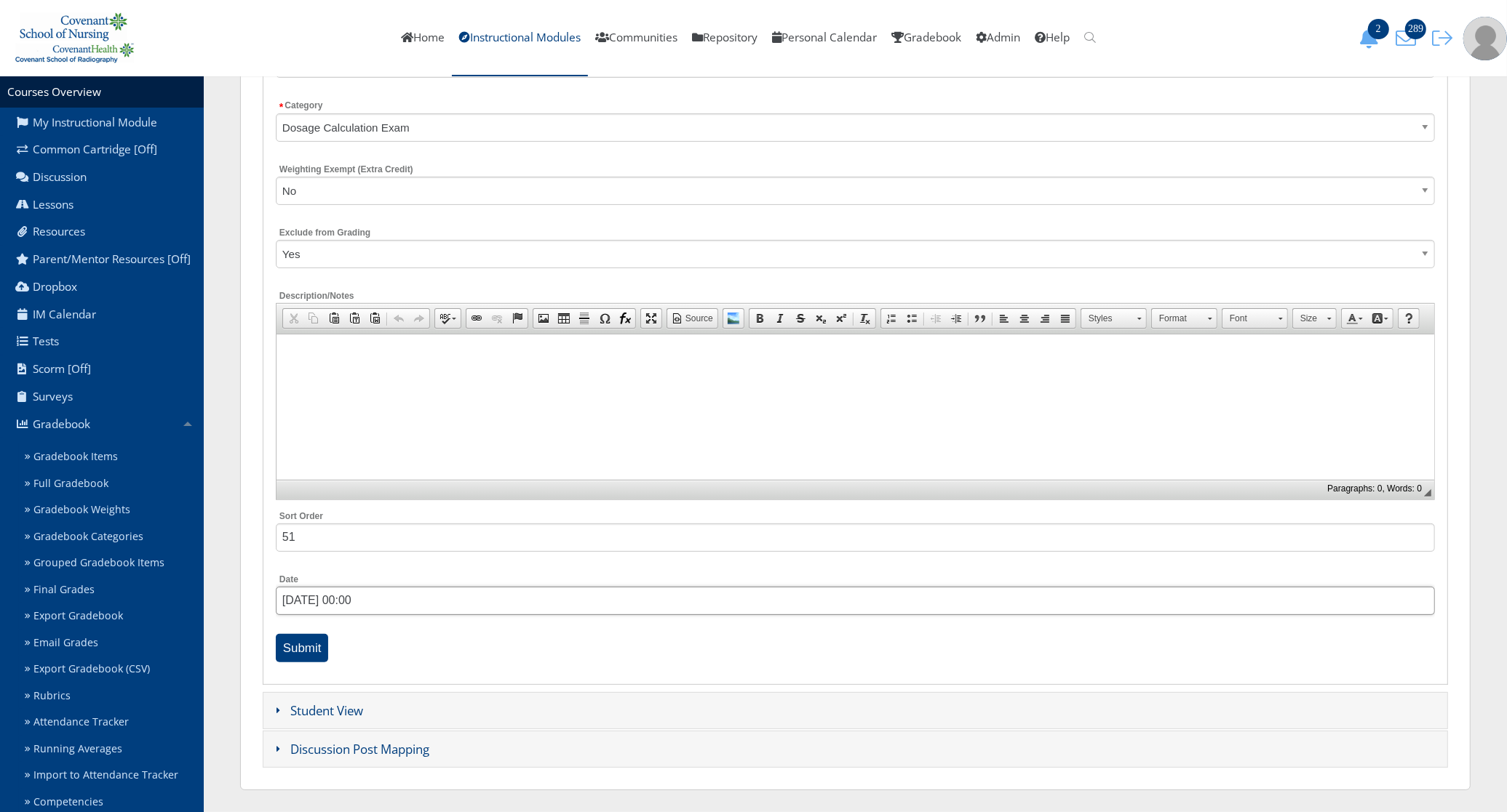
click at [363, 597] on input "[DATE] 00:00" at bounding box center [855, 601] width 1159 height 29
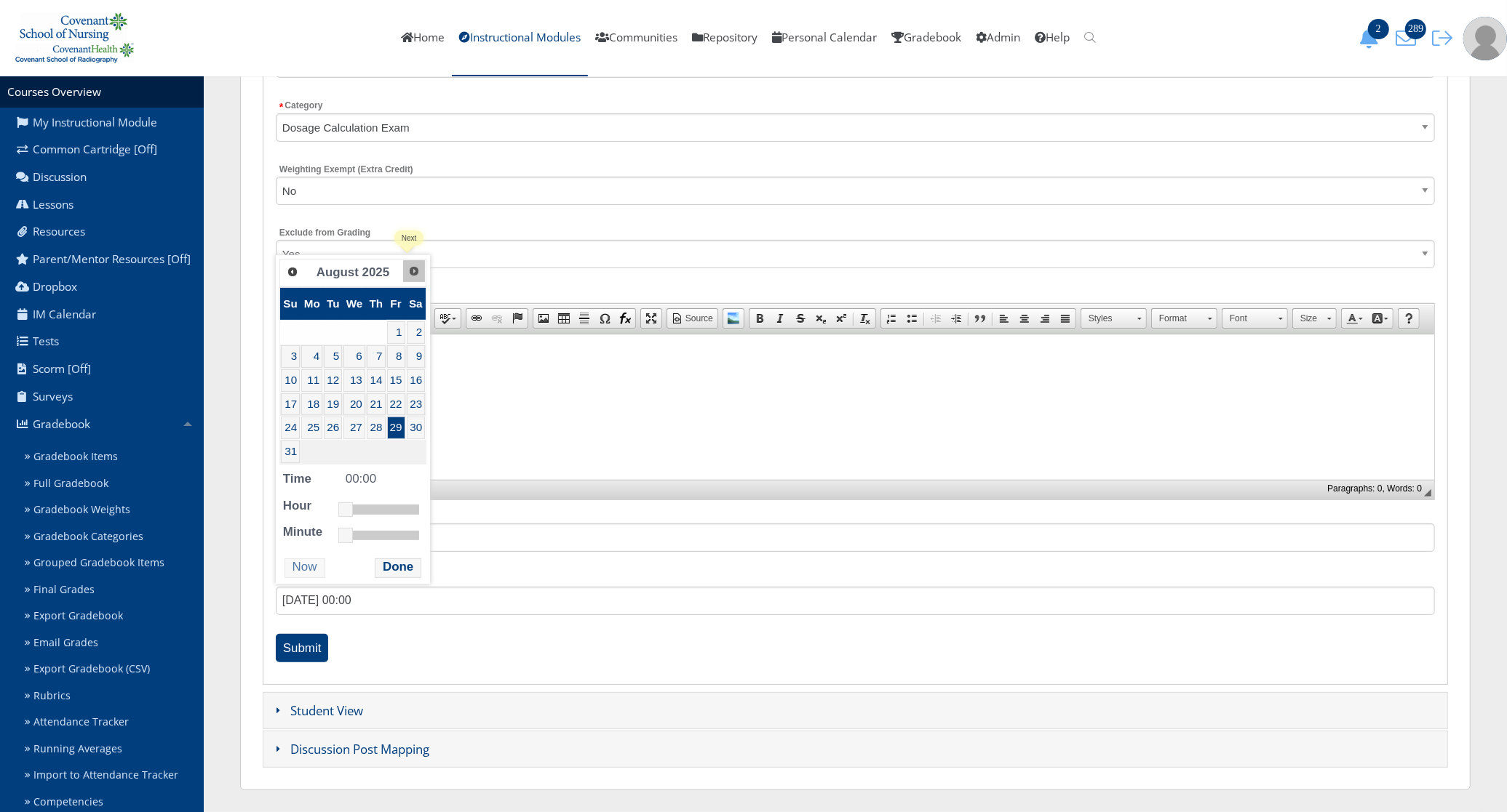
click at [413, 272] on span "Next" at bounding box center [414, 272] width 12 height 12
click at [405, 356] on link "12" at bounding box center [399, 356] width 19 height 23
type input "09/12/2025 08:00"
drag, startPoint x: 347, startPoint y: 492, endPoint x: 375, endPoint y: 484, distance: 29.1
click at [375, 484] on link at bounding box center [373, 486] width 15 height 15
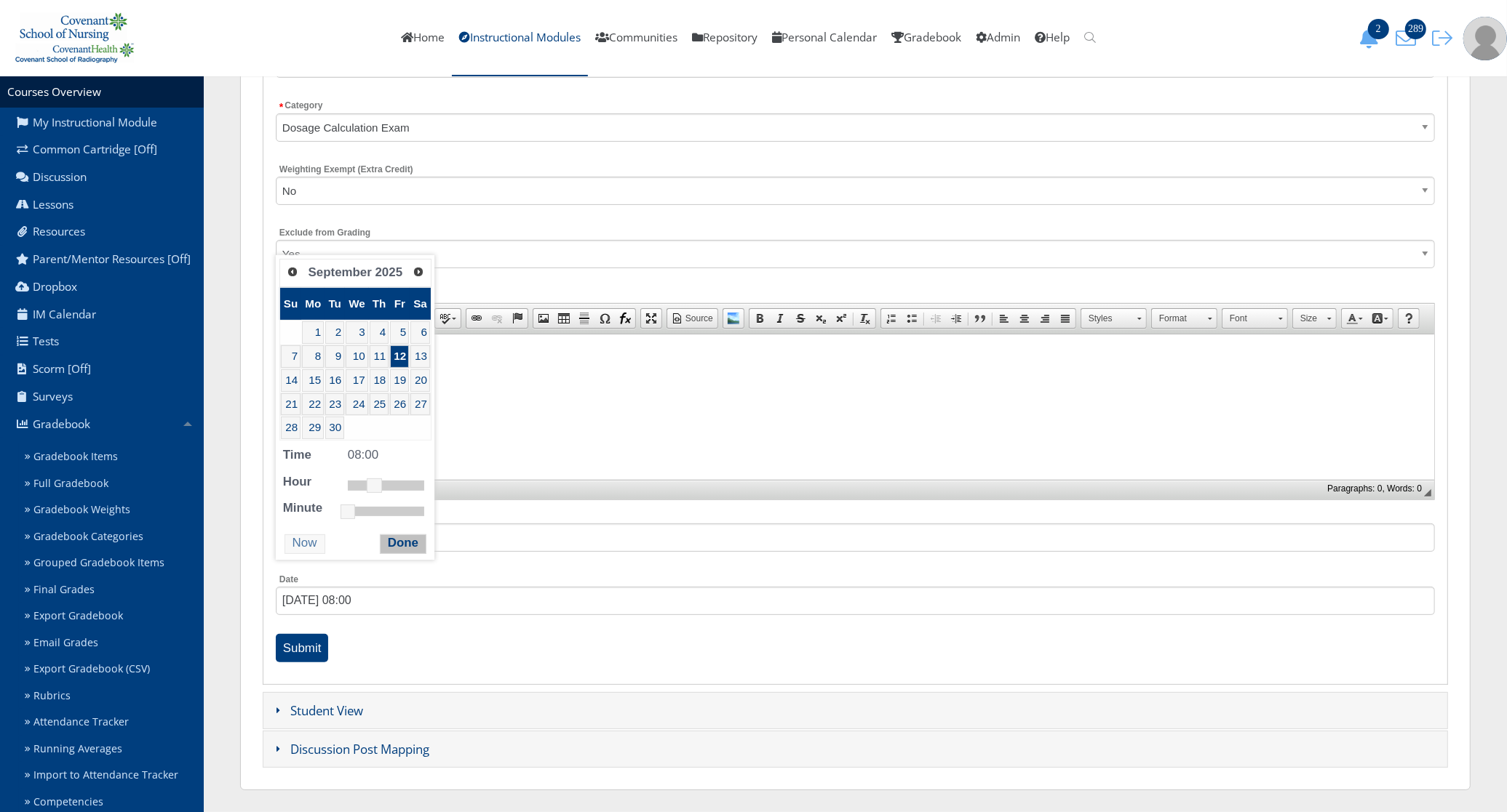
drag, startPoint x: 393, startPoint y: 549, endPoint x: 366, endPoint y: 591, distance: 49.9
click at [393, 550] on button "Done" at bounding box center [402, 544] width 47 height 20
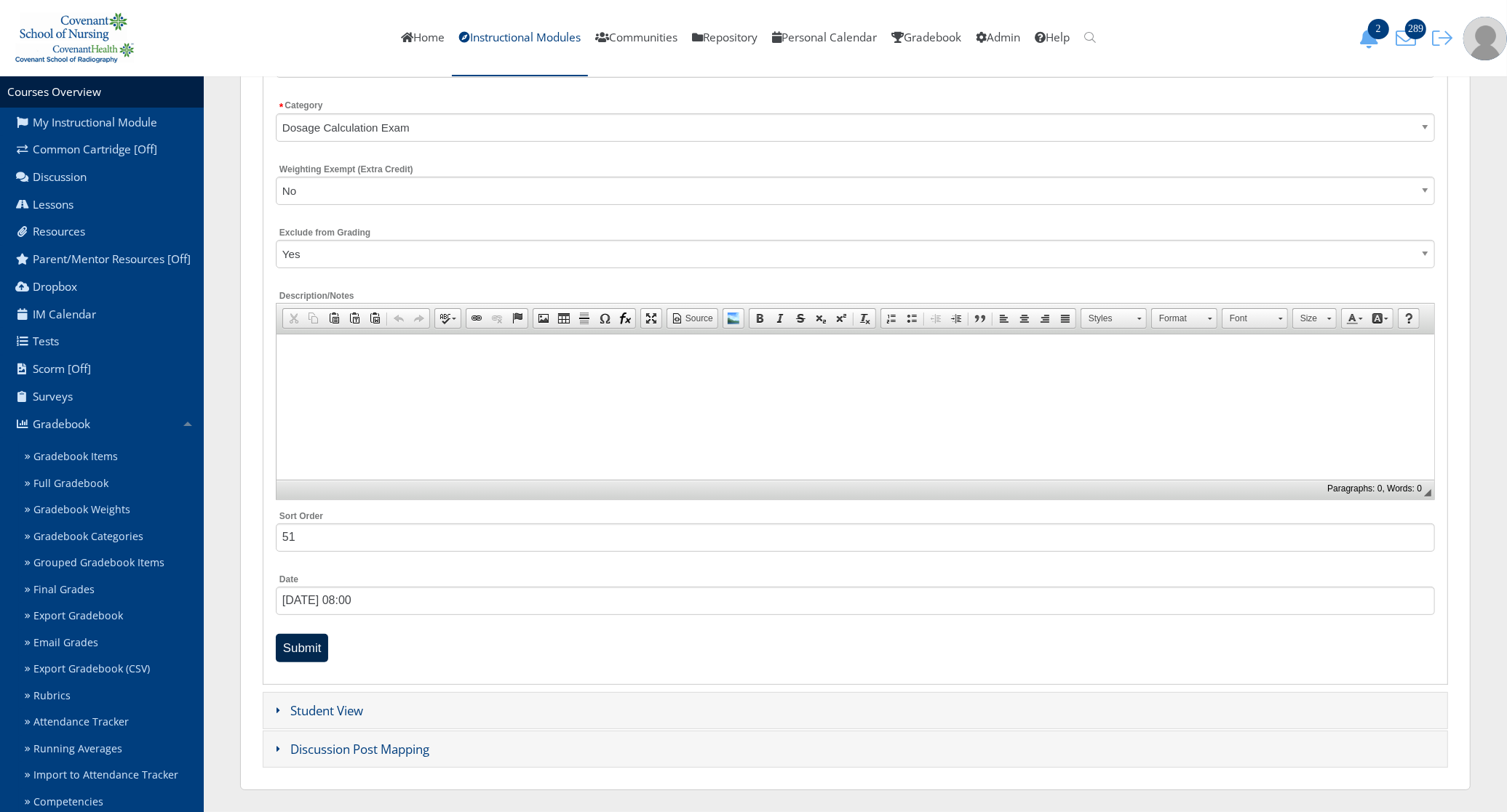
click at [315, 653] on input "Submit" at bounding box center [302, 648] width 53 height 29
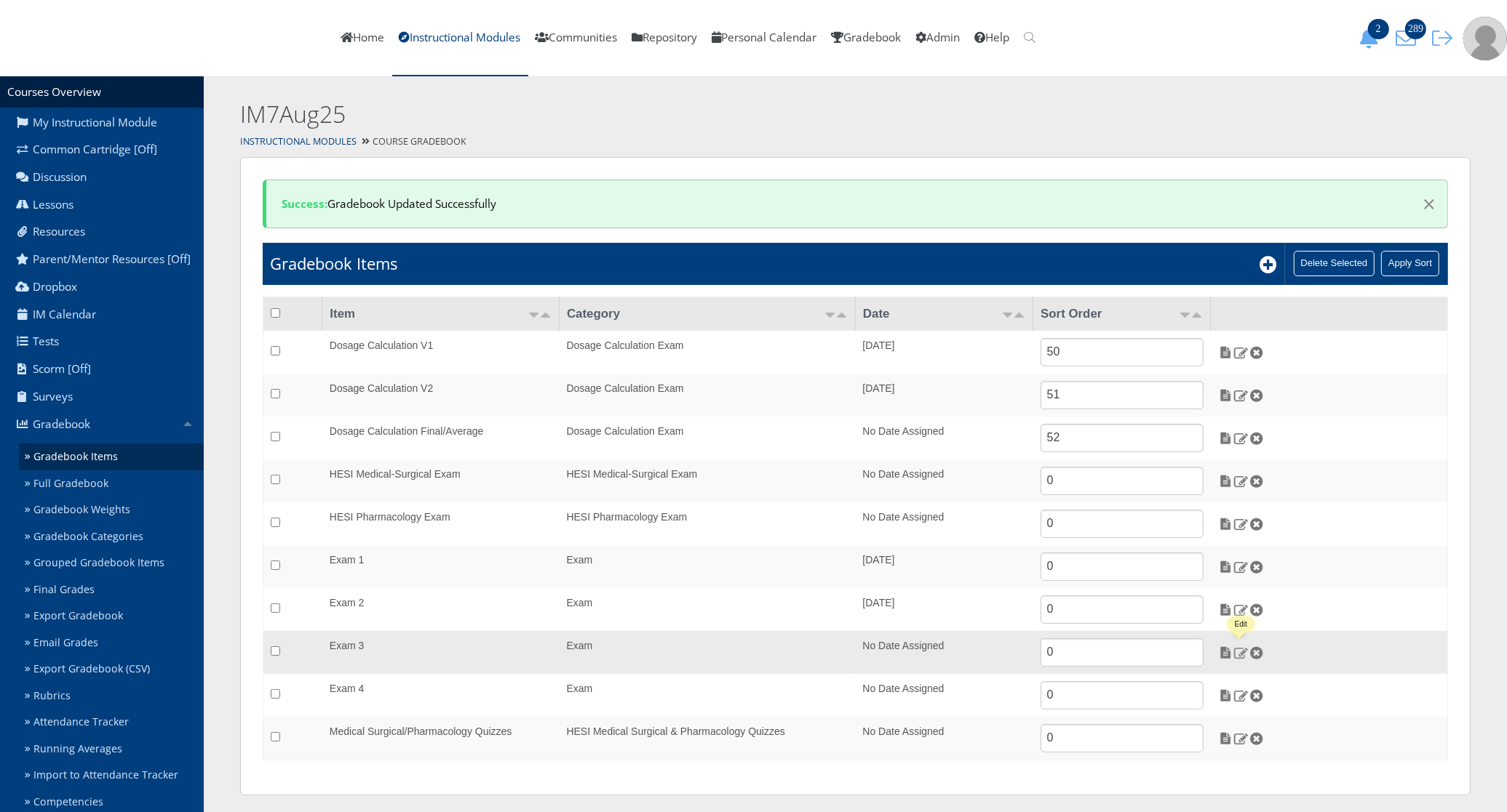
click at [1245, 651] on img at bounding box center [1240, 653] width 15 height 13
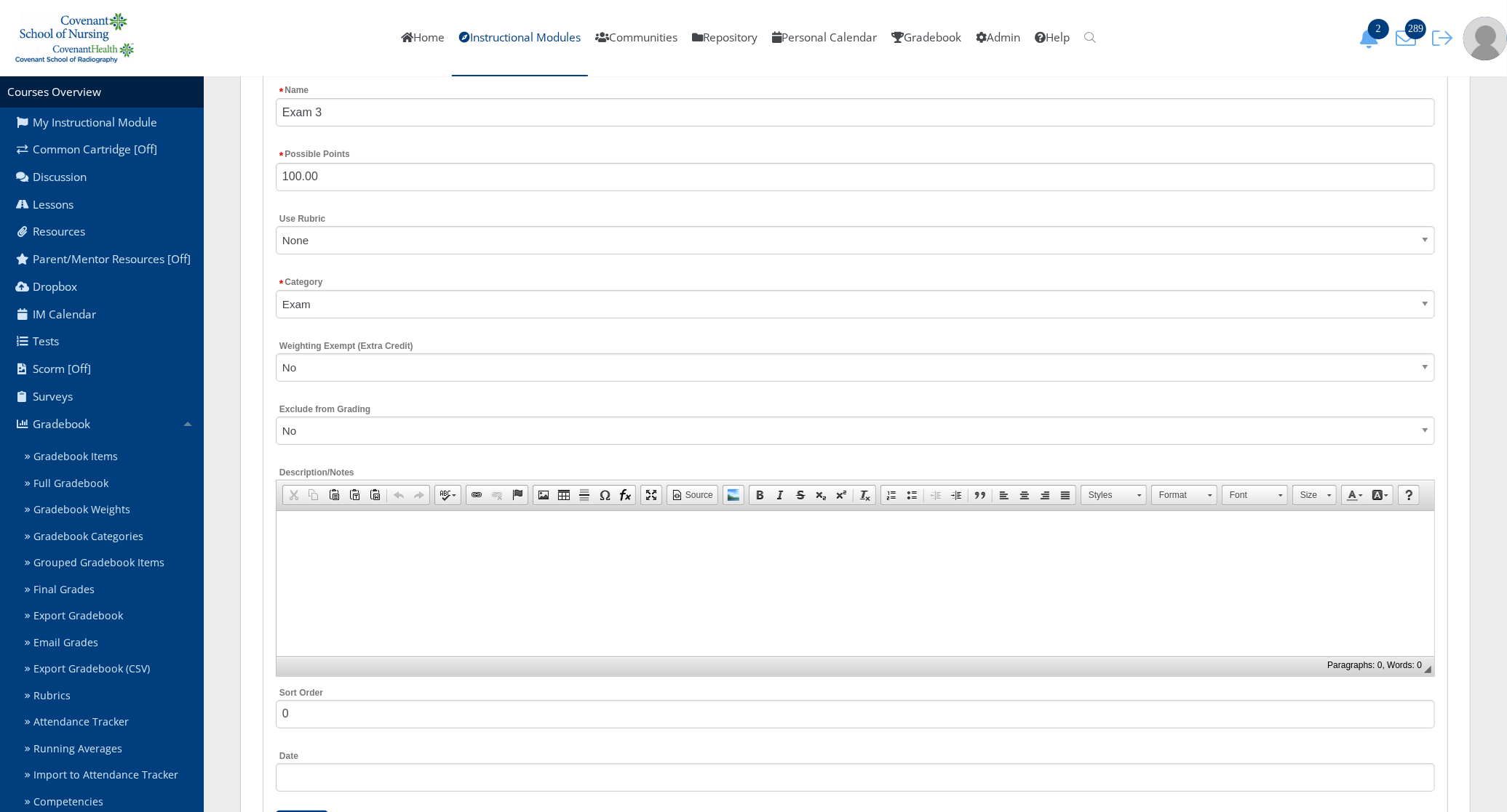
scroll to position [329, 0]
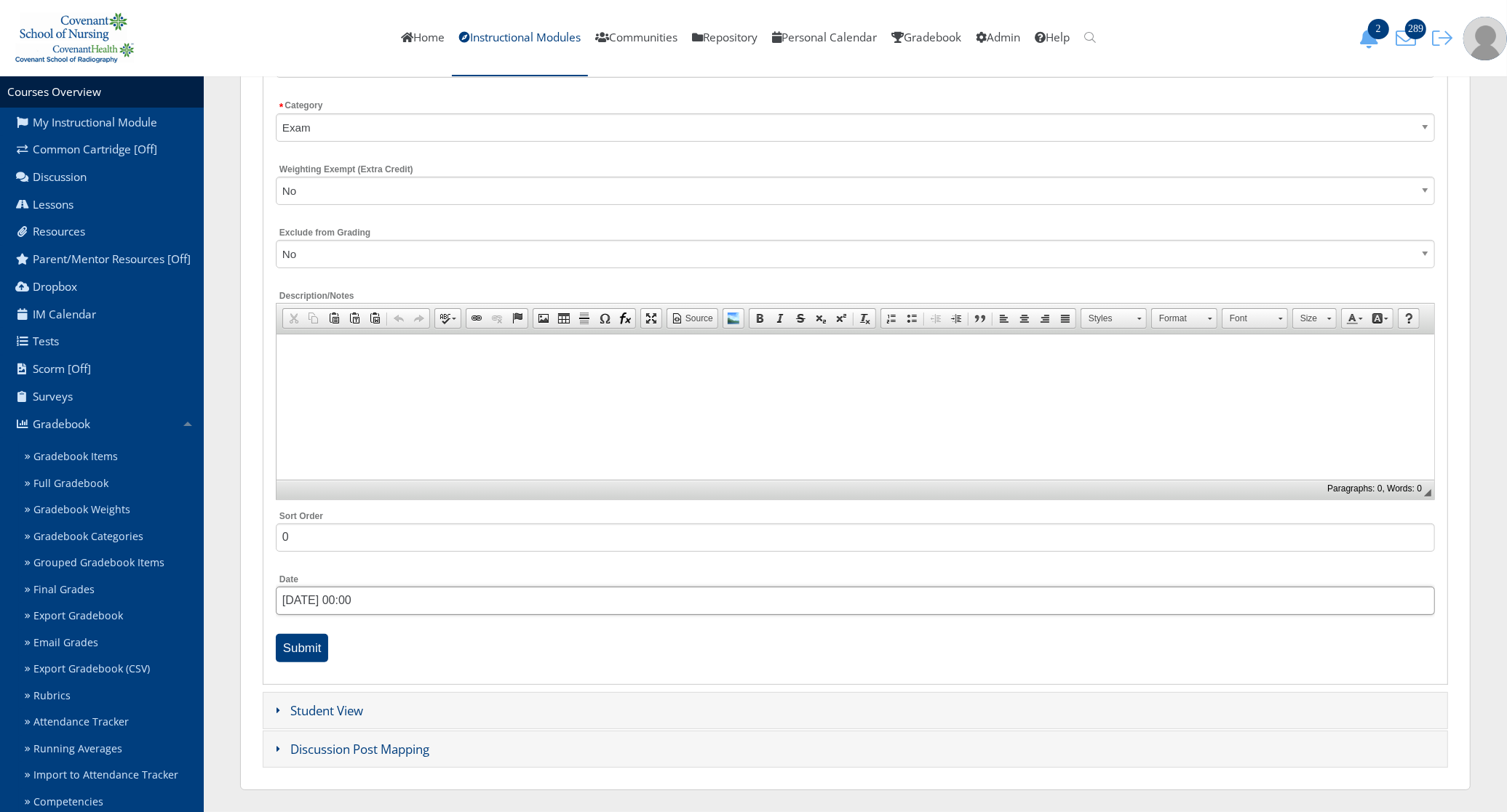
click at [363, 594] on input "08/29/2025 00:00" at bounding box center [855, 601] width 1159 height 29
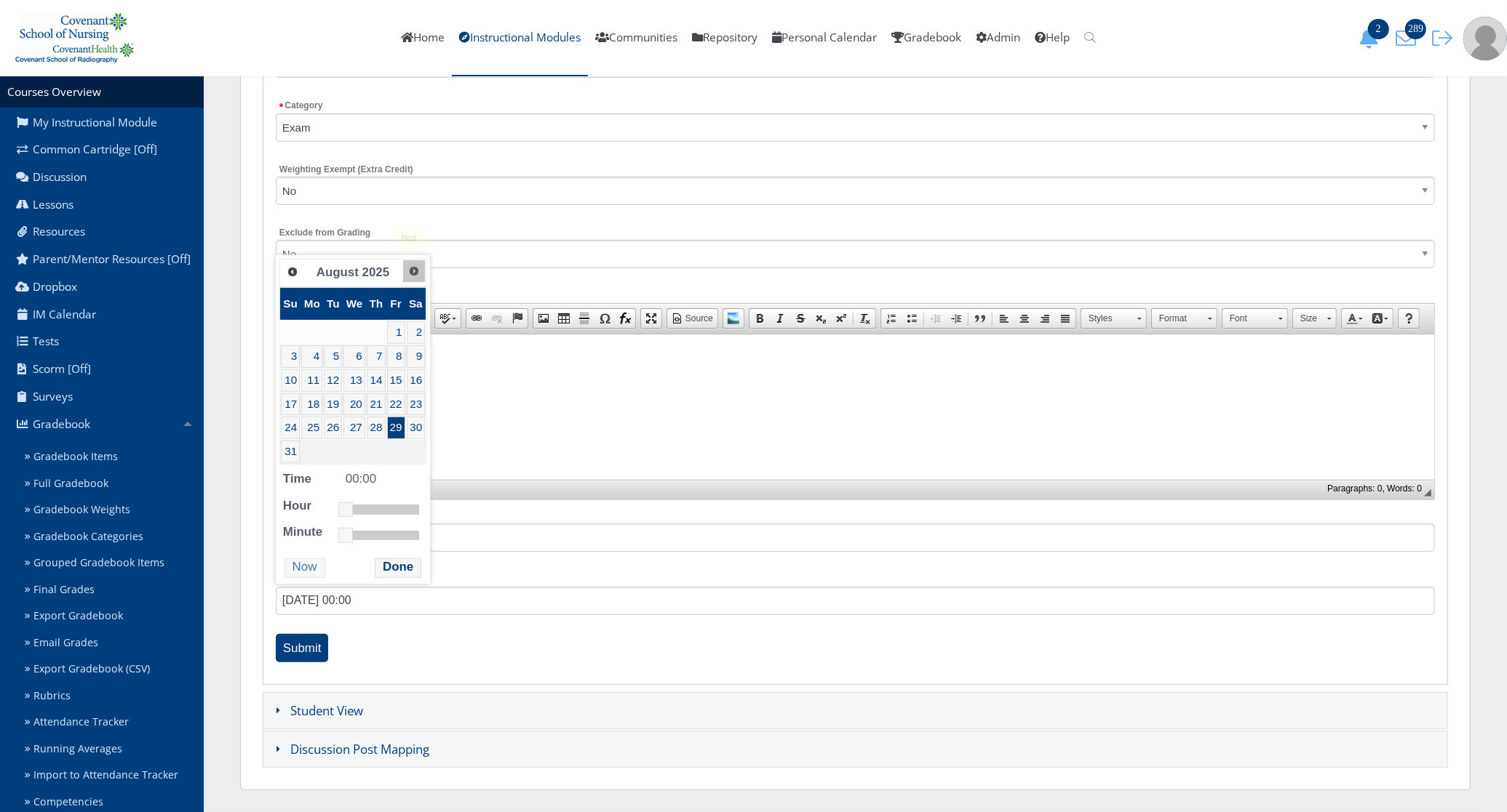
click at [407, 277] on link "Next" at bounding box center [414, 272] width 22 height 22
click at [315, 356] on link "8" at bounding box center [313, 356] width 22 height 23
type input "09/08/2025 11:00"
drag, startPoint x: 343, startPoint y: 488, endPoint x: 380, endPoint y: 494, distance: 37.5
click at [380, 494] on link at bounding box center [384, 486] width 15 height 15
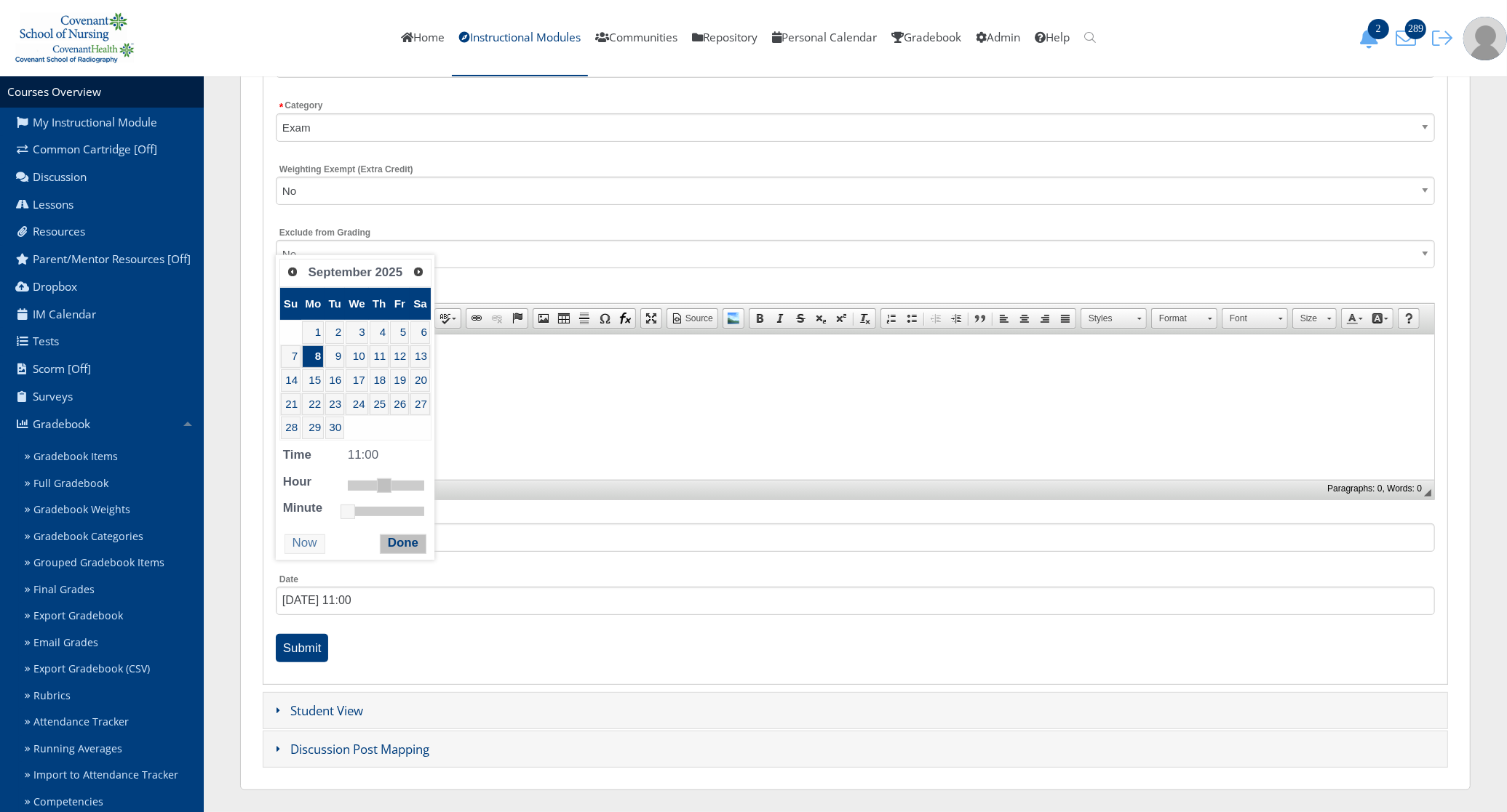
click at [391, 549] on button "Done" at bounding box center [402, 544] width 47 height 20
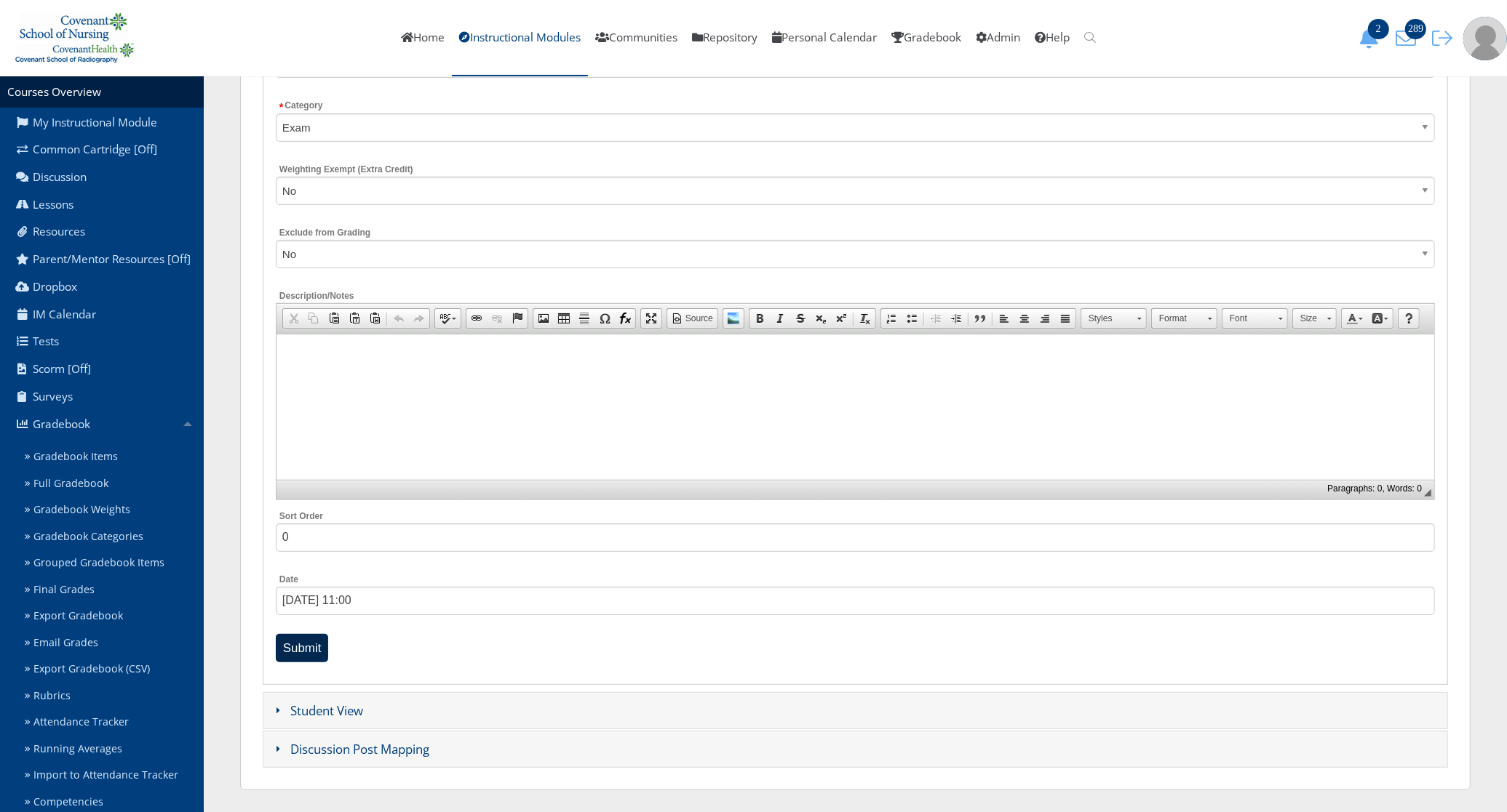
click at [315, 653] on input "Submit" at bounding box center [302, 648] width 53 height 29
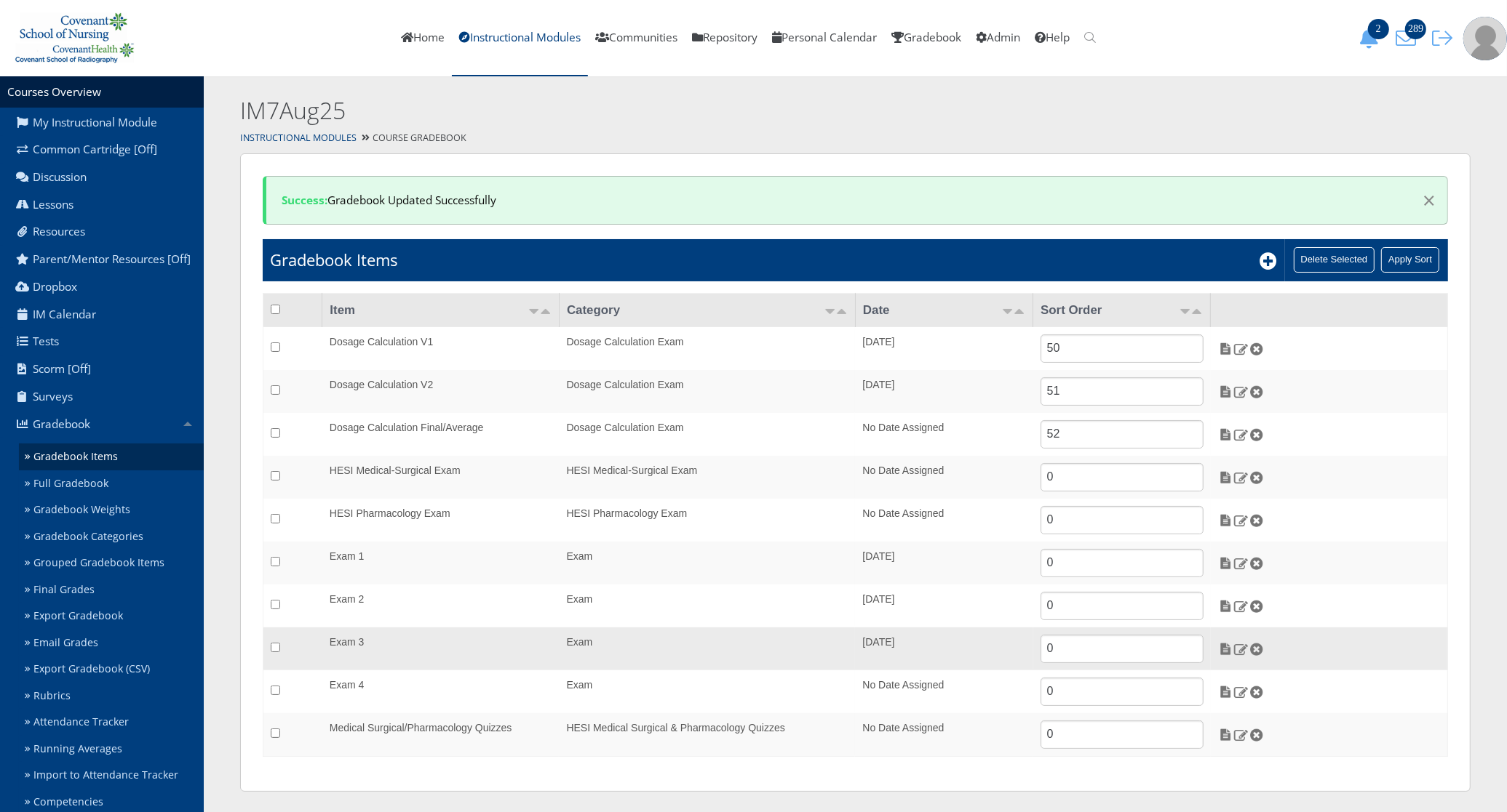
scroll to position [4, 0]
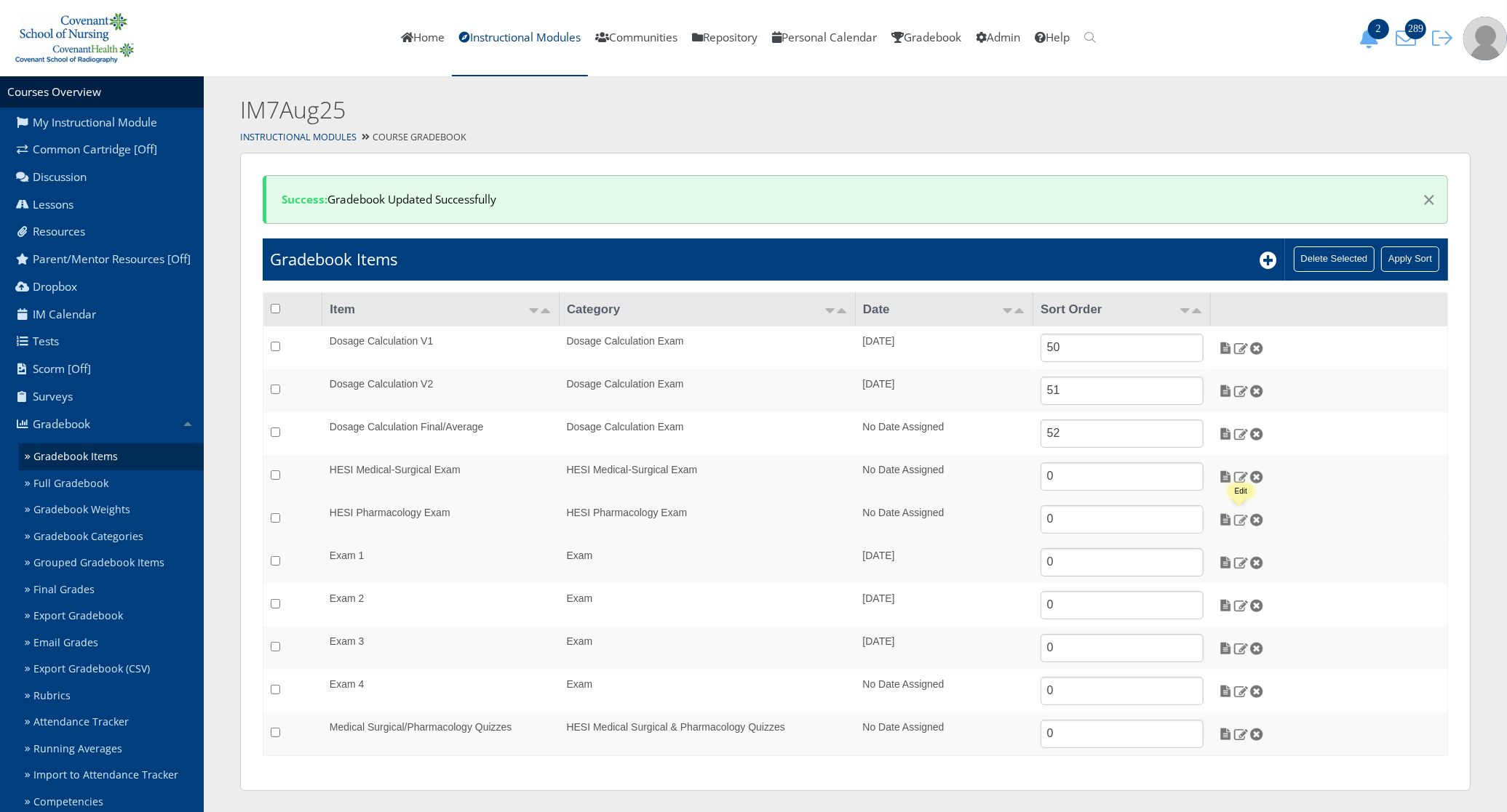
click at [1239, 520] on img at bounding box center [1240, 519] width 15 height 13
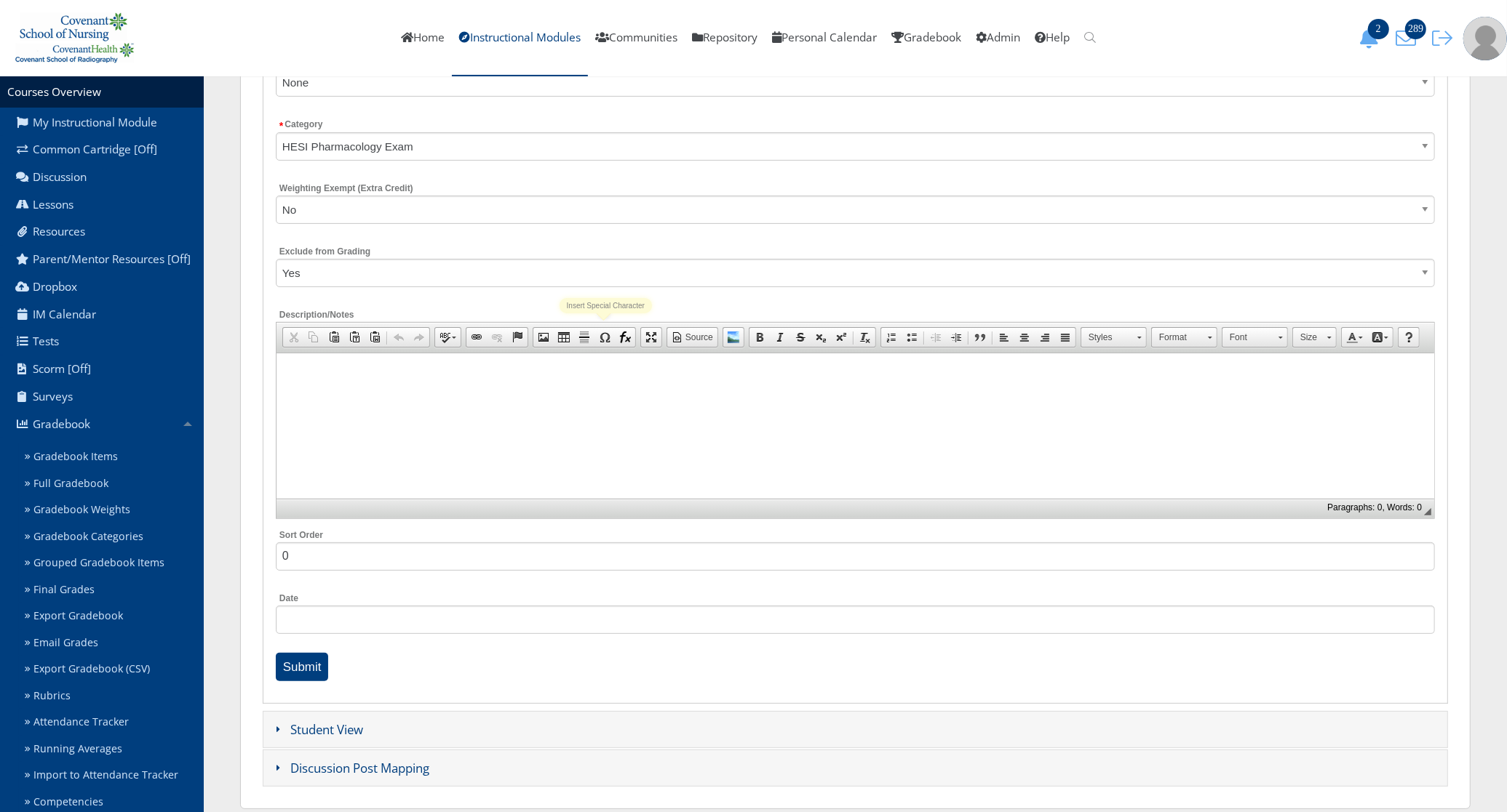
scroll to position [329, 0]
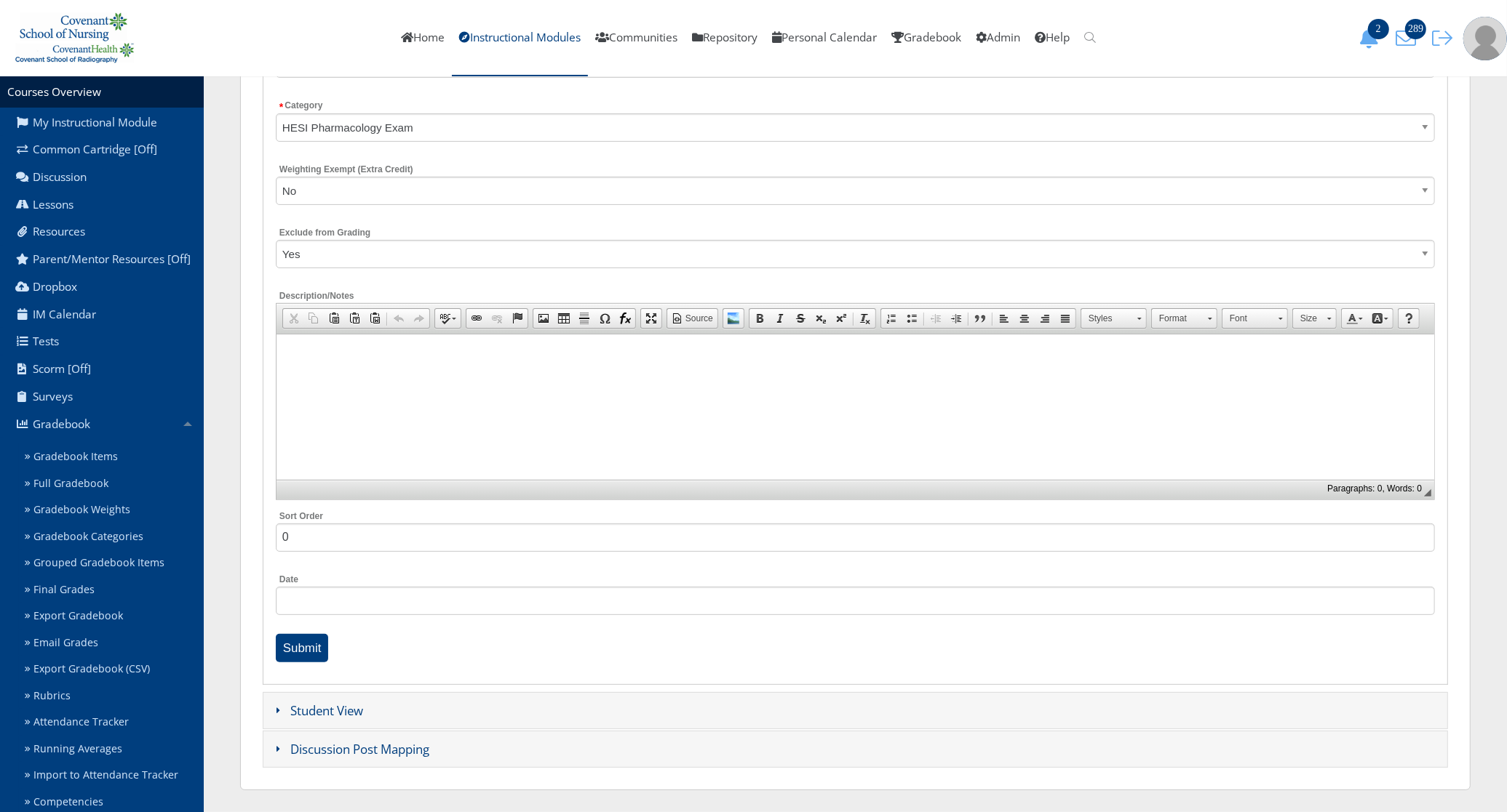
click at [368, 623] on div "Date" at bounding box center [855, 599] width 1159 height 56
click at [368, 595] on input "[DATE] 00:00" at bounding box center [855, 601] width 1159 height 29
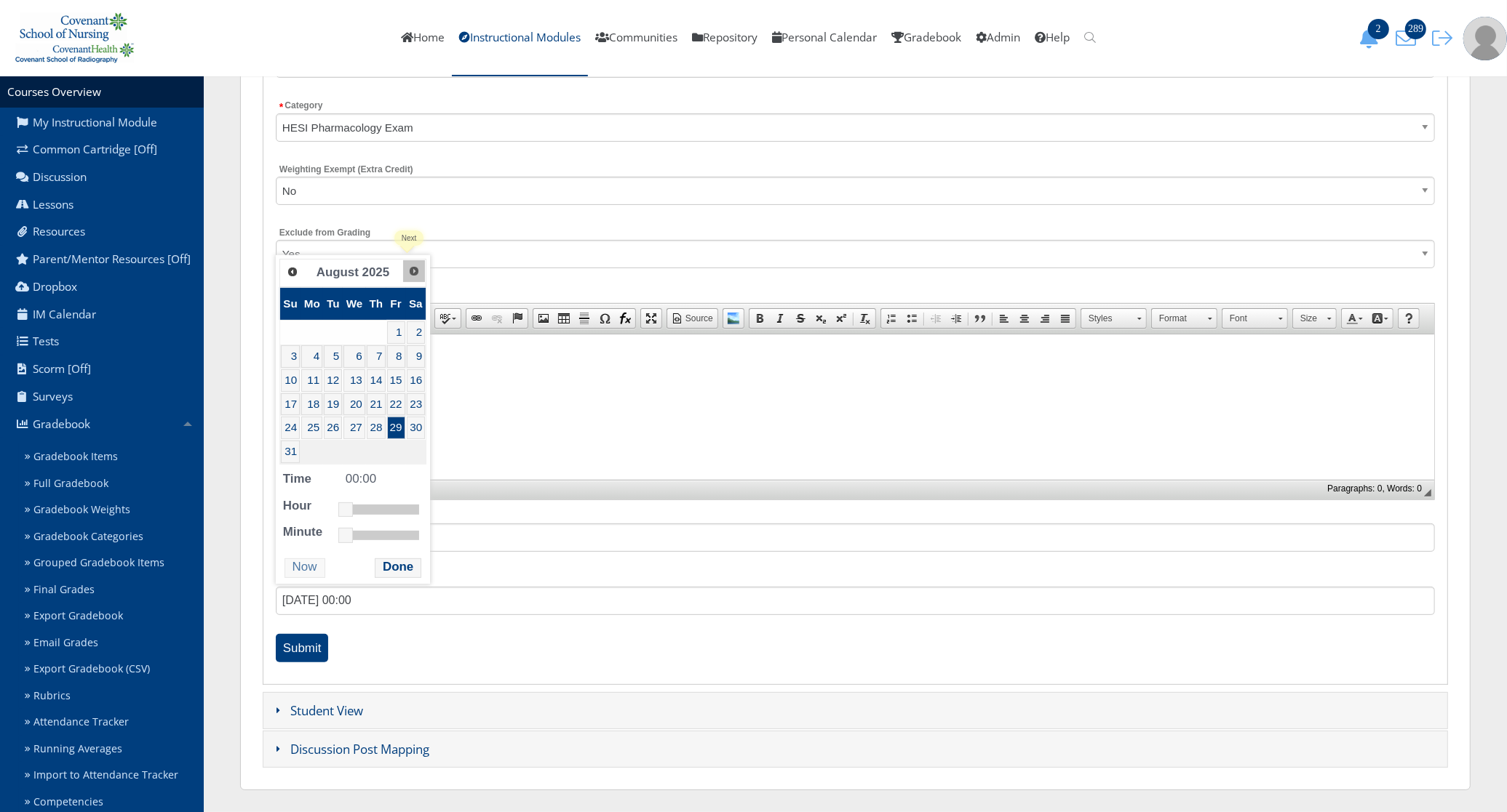
click at [408, 262] on link "Next" at bounding box center [414, 272] width 22 height 22
click at [383, 382] on link "18" at bounding box center [379, 380] width 20 height 23
drag, startPoint x: 350, startPoint y: 488, endPoint x: 379, endPoint y: 486, distance: 29.1
click at [379, 486] on link at bounding box center [377, 486] width 15 height 15
type input "09/18/2025 08:00"
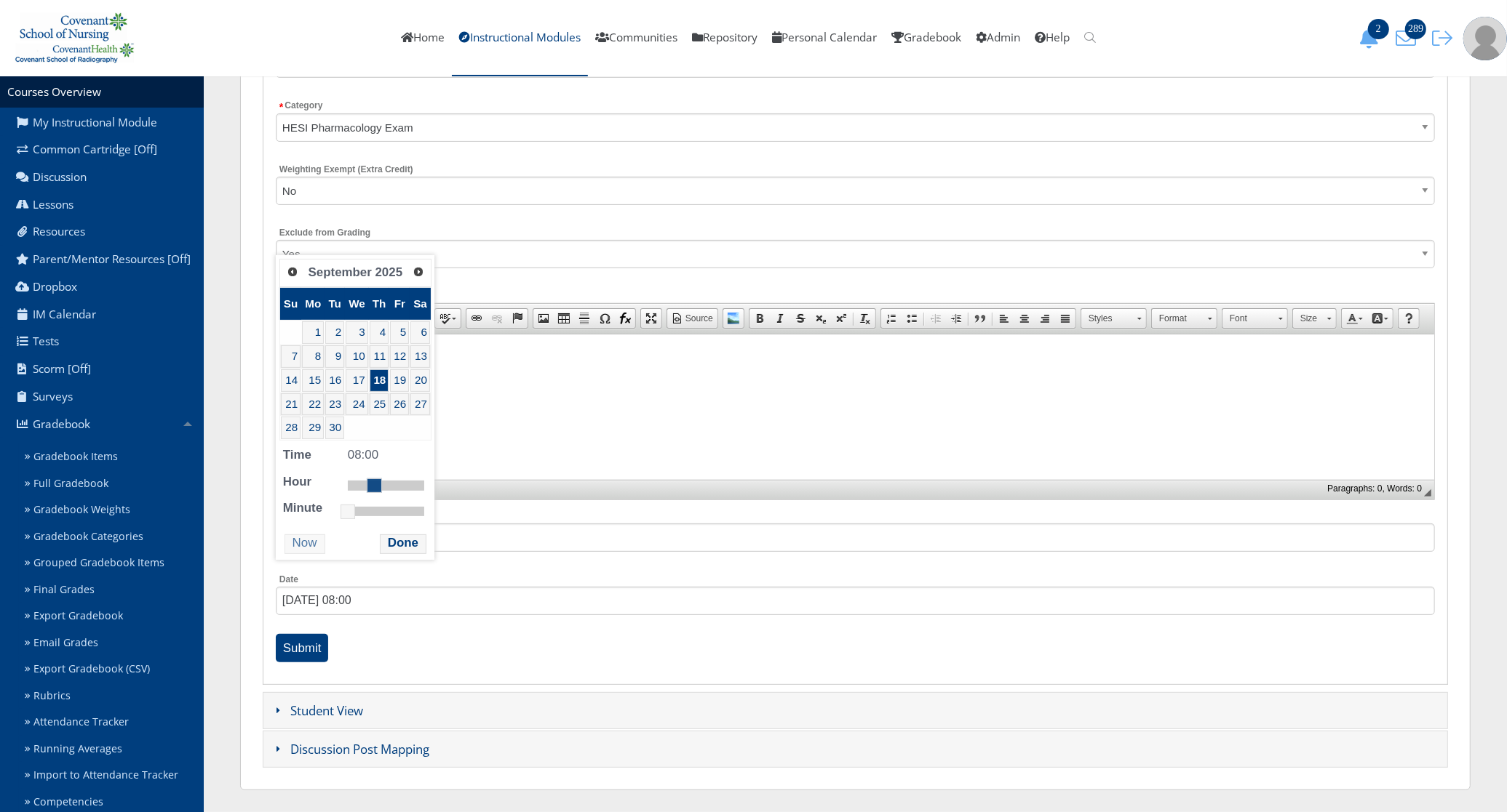
click at [373, 491] on link at bounding box center [373, 486] width 15 height 15
click at [387, 550] on button "Done" at bounding box center [402, 544] width 47 height 20
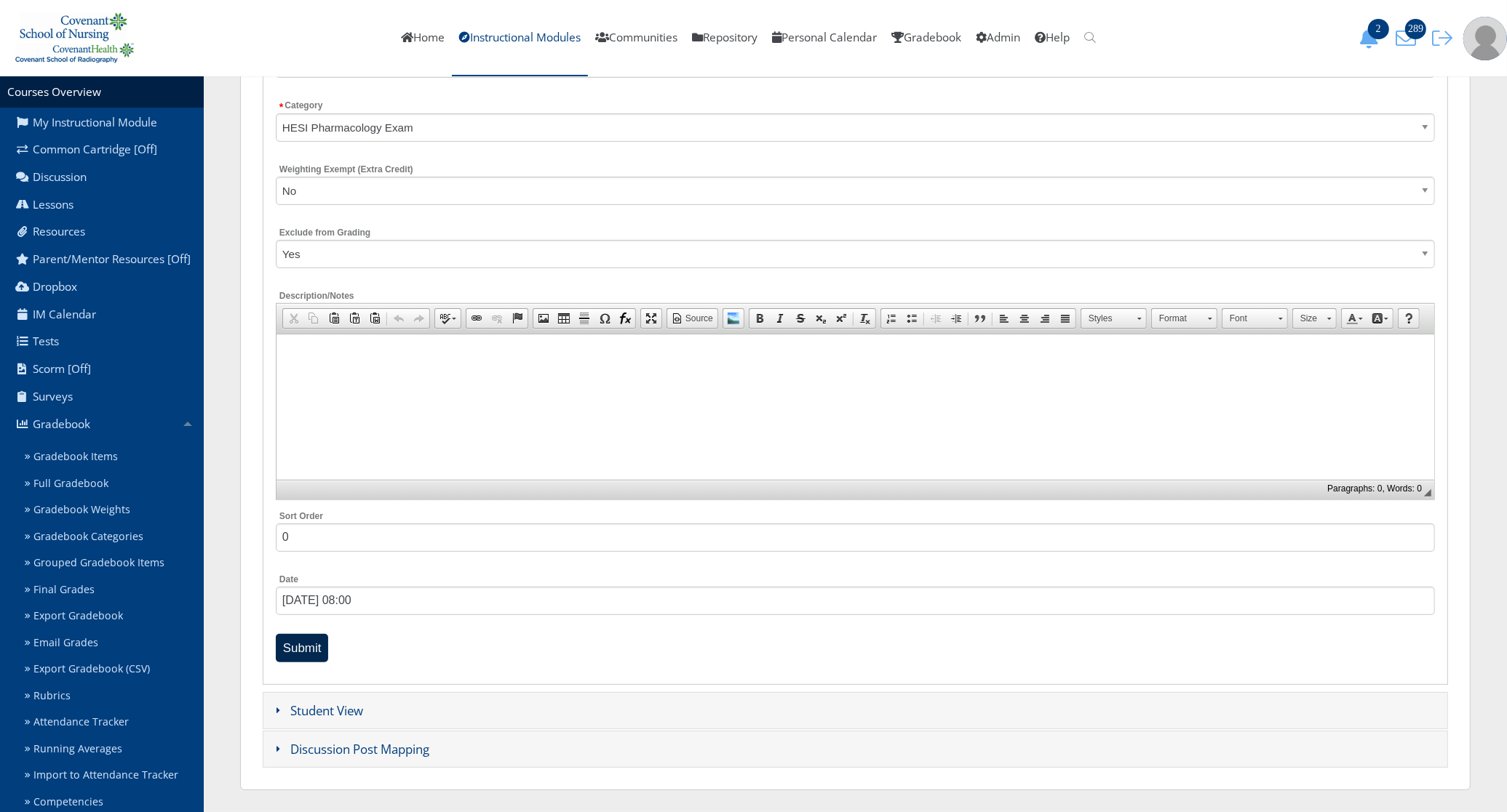
click at [300, 642] on input "Submit" at bounding box center [302, 648] width 53 height 29
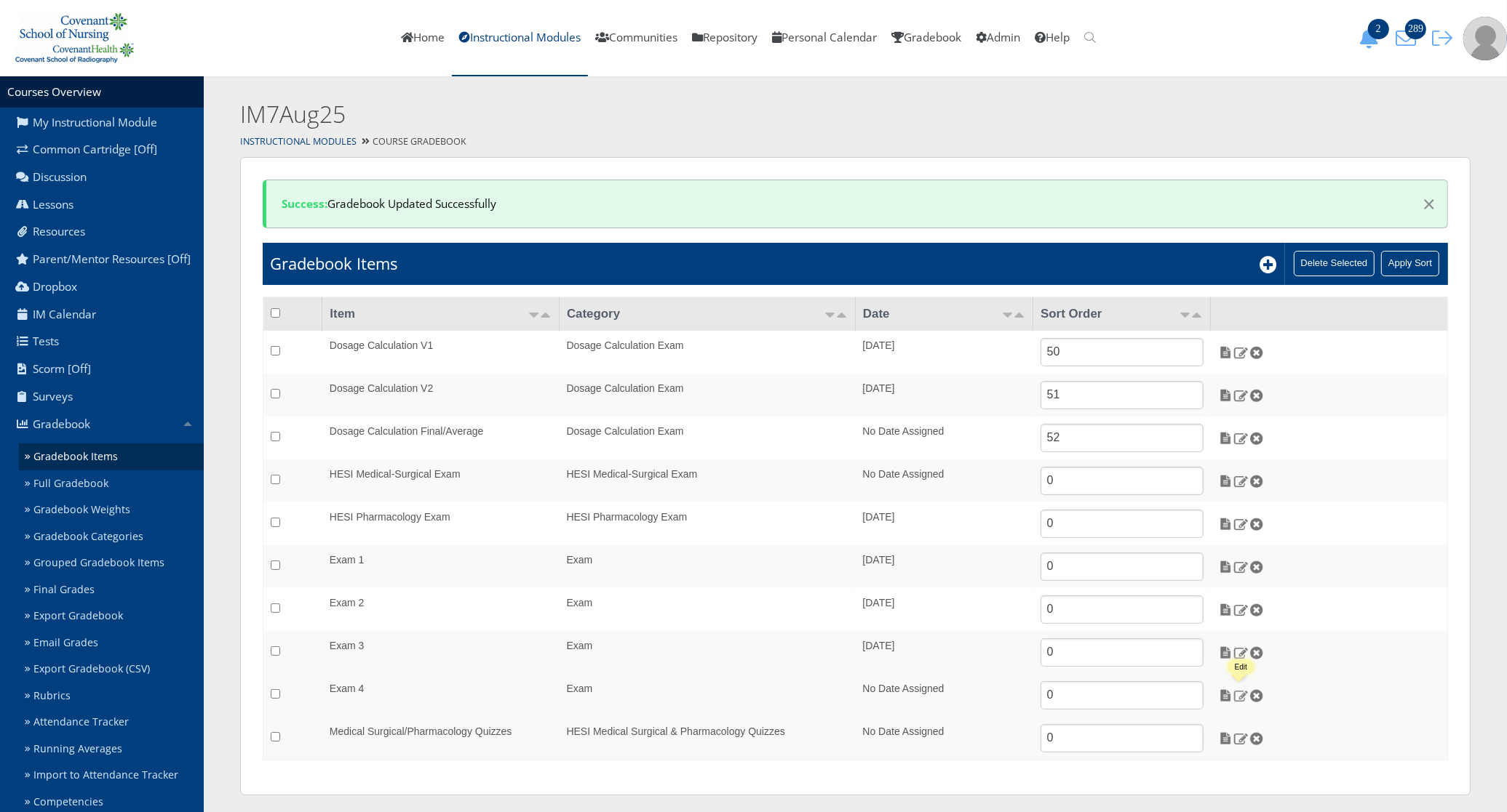
click at [1240, 699] on img at bounding box center [1240, 696] width 15 height 13
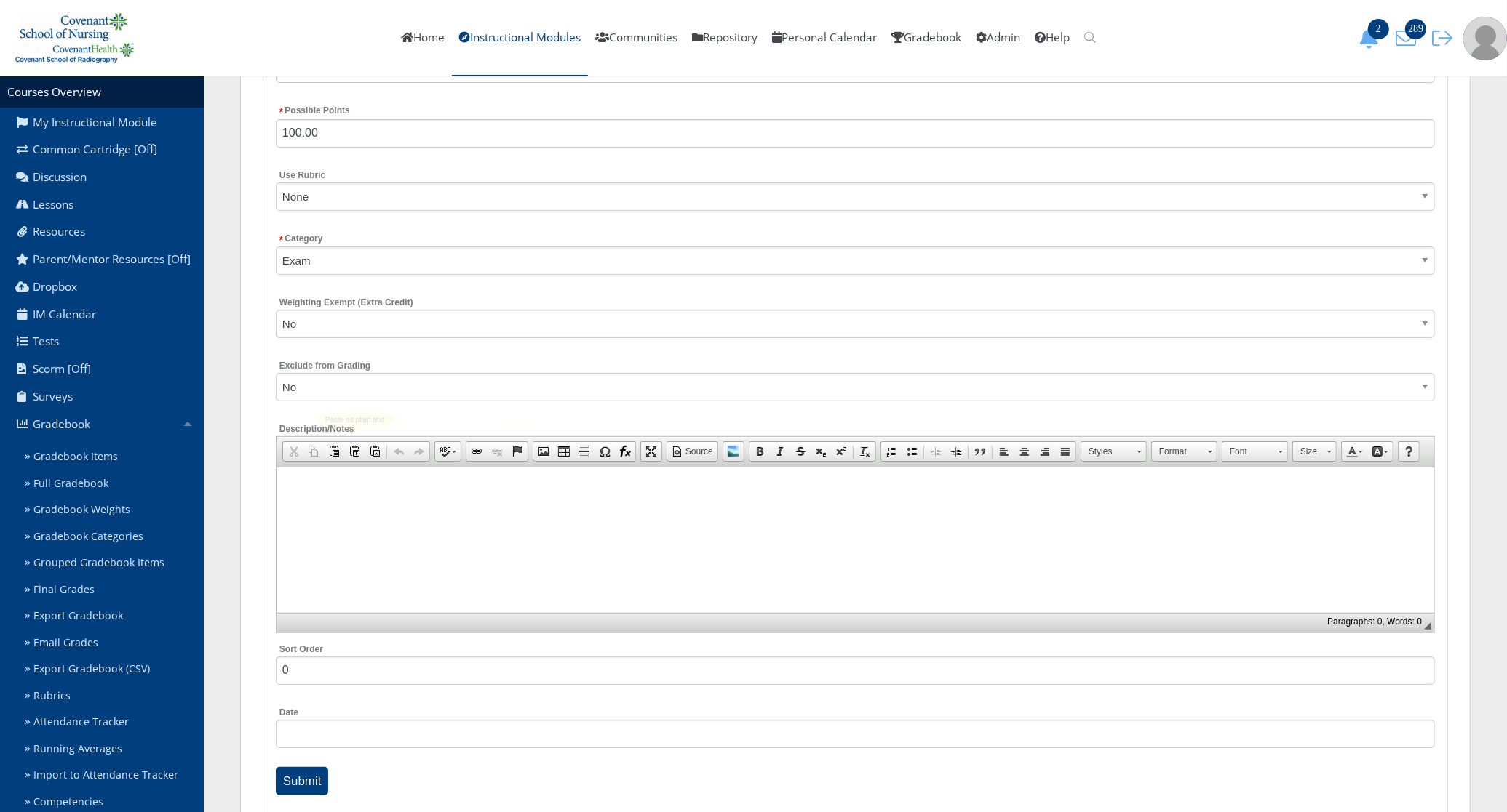
scroll to position [329, 0]
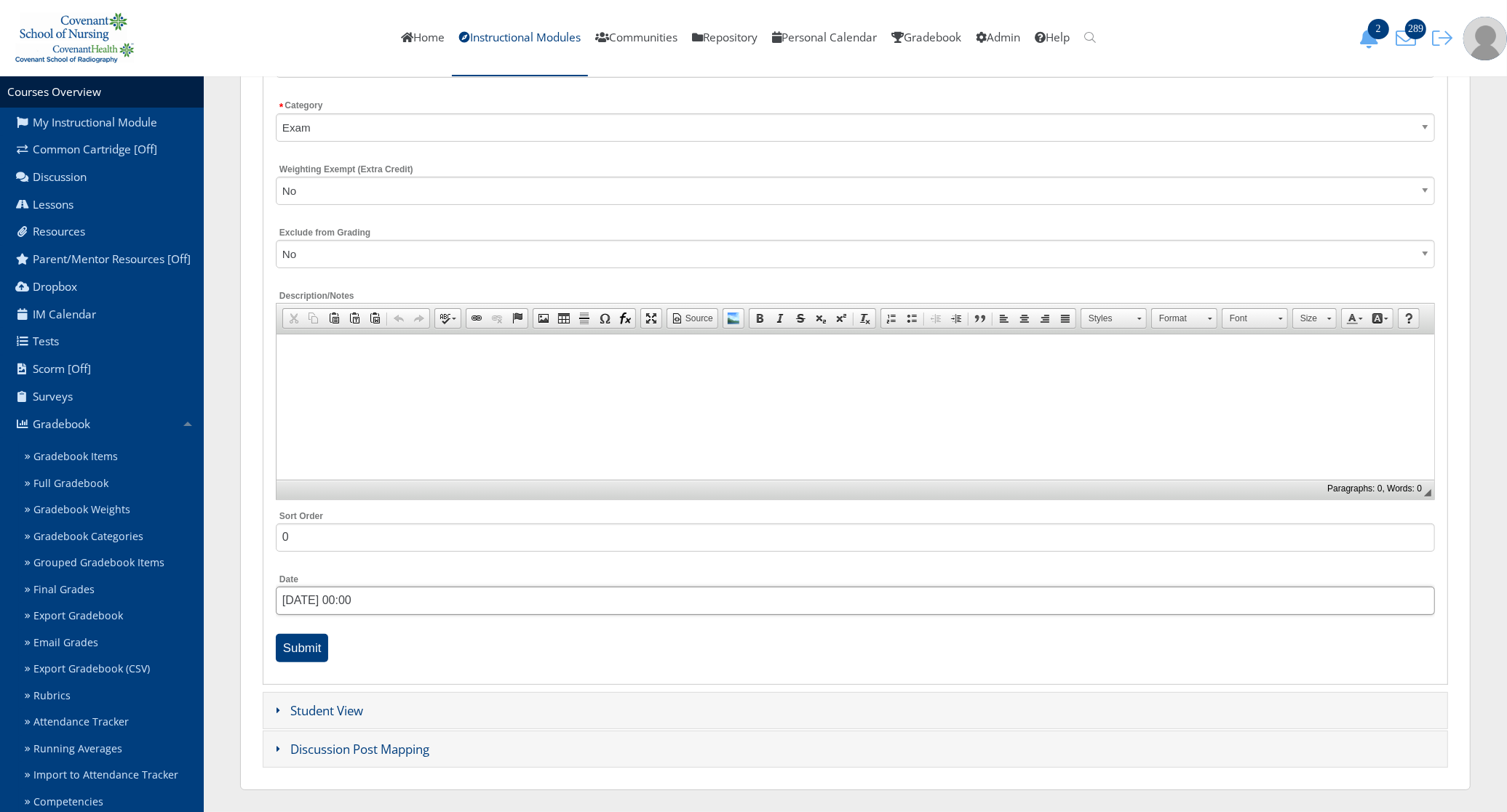
click at [358, 605] on input "[DATE] 00:00" at bounding box center [855, 601] width 1159 height 29
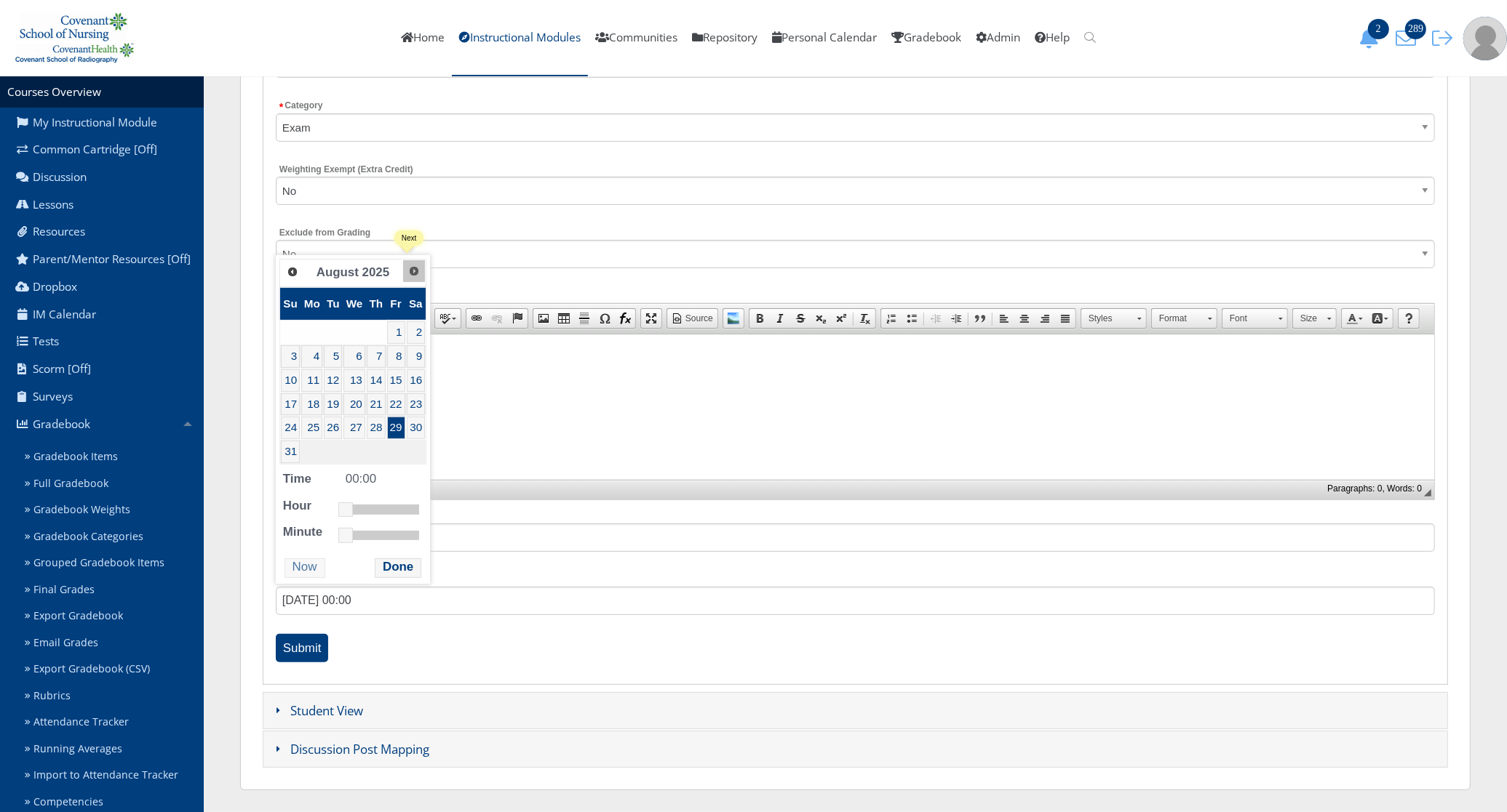
click at [412, 271] on span "Next" at bounding box center [414, 272] width 12 height 12
click at [315, 401] on link "22" at bounding box center [313, 404] width 22 height 23
type input "09/22/2025 11:00"
drag, startPoint x: 344, startPoint y: 485, endPoint x: 382, endPoint y: 488, distance: 38.1
click at [382, 488] on link at bounding box center [384, 486] width 15 height 15
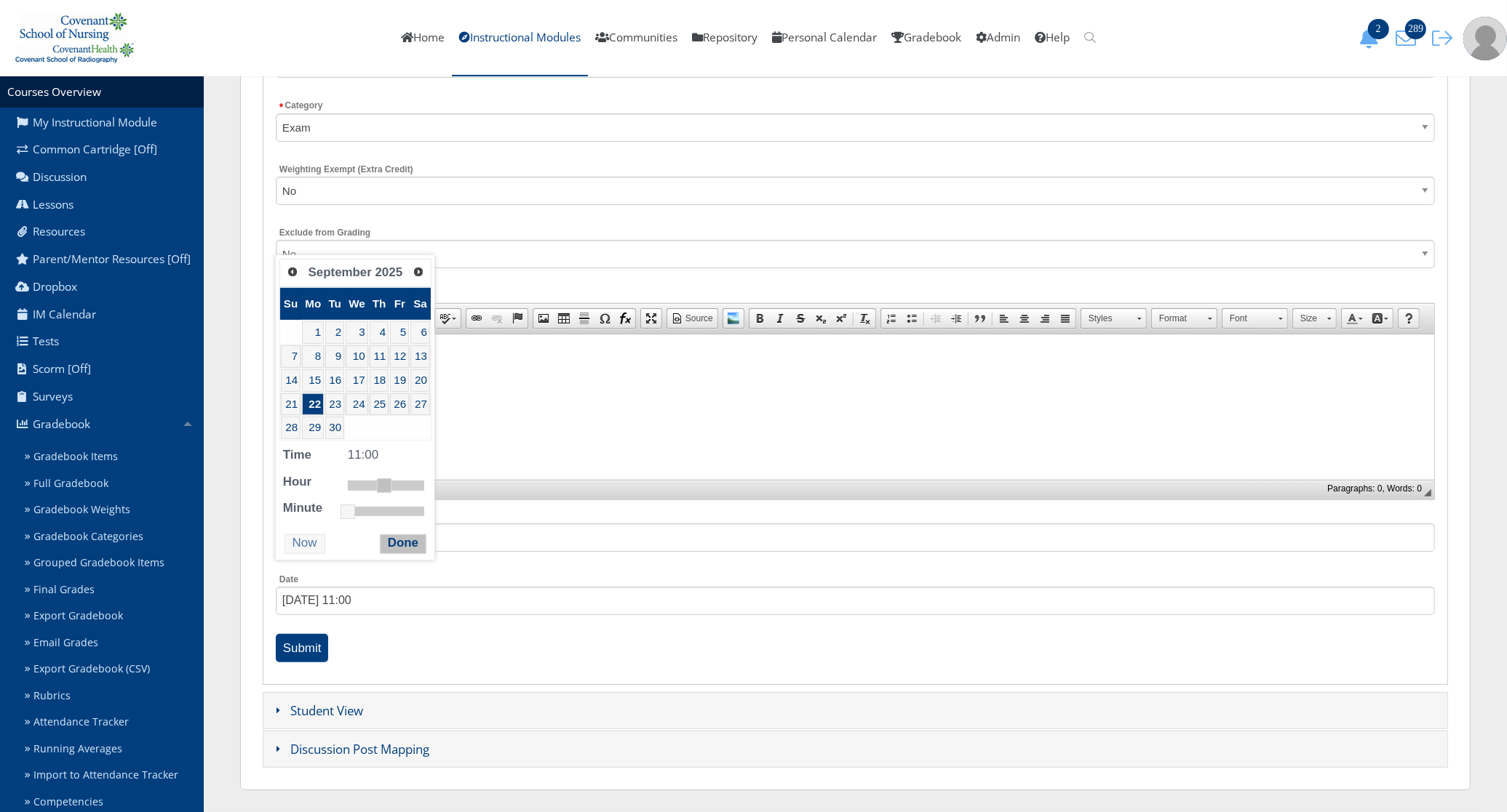
click at [386, 544] on button "Done" at bounding box center [402, 544] width 47 height 20
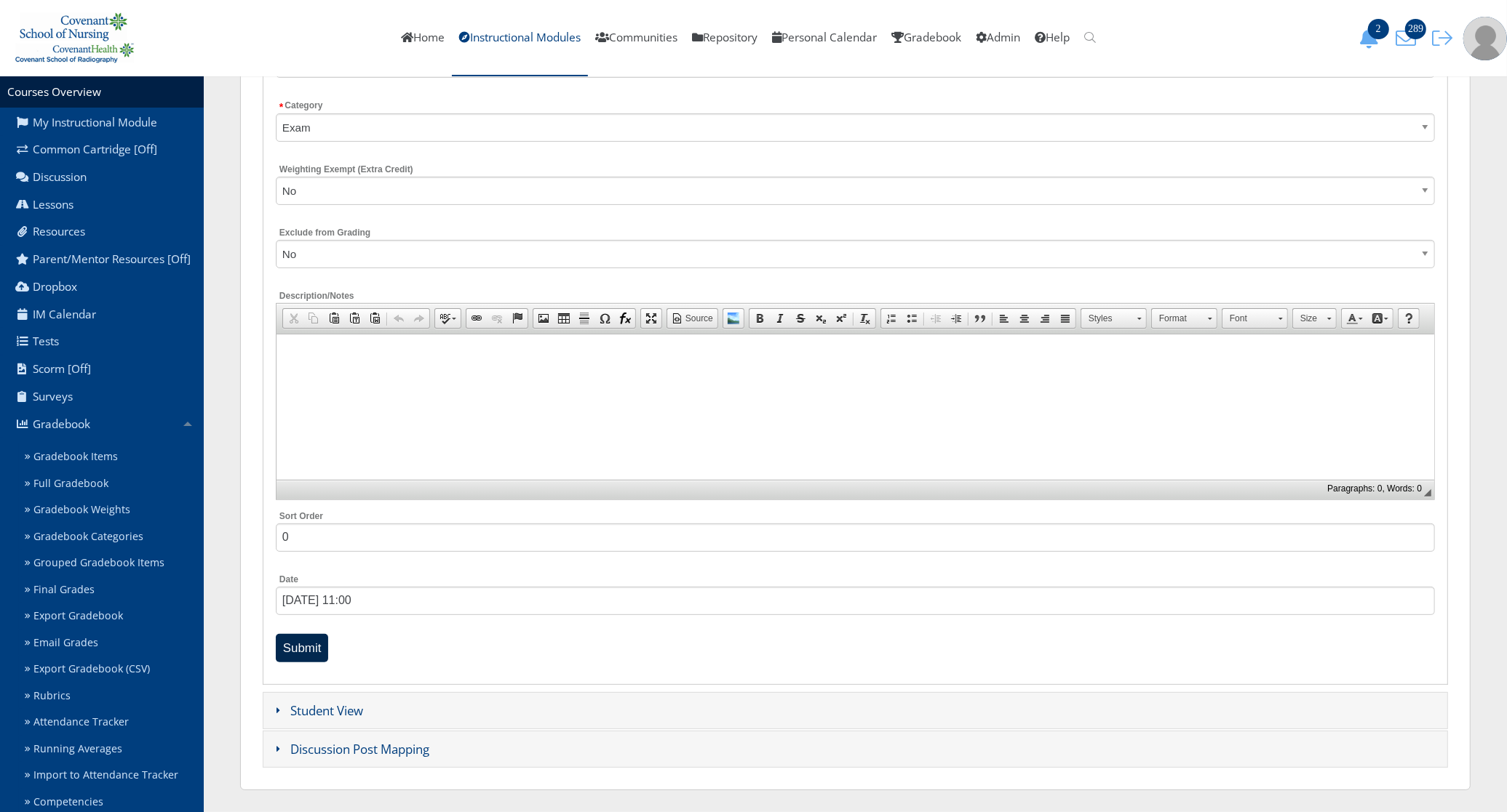
click at [317, 652] on input "Submit" at bounding box center [302, 648] width 53 height 29
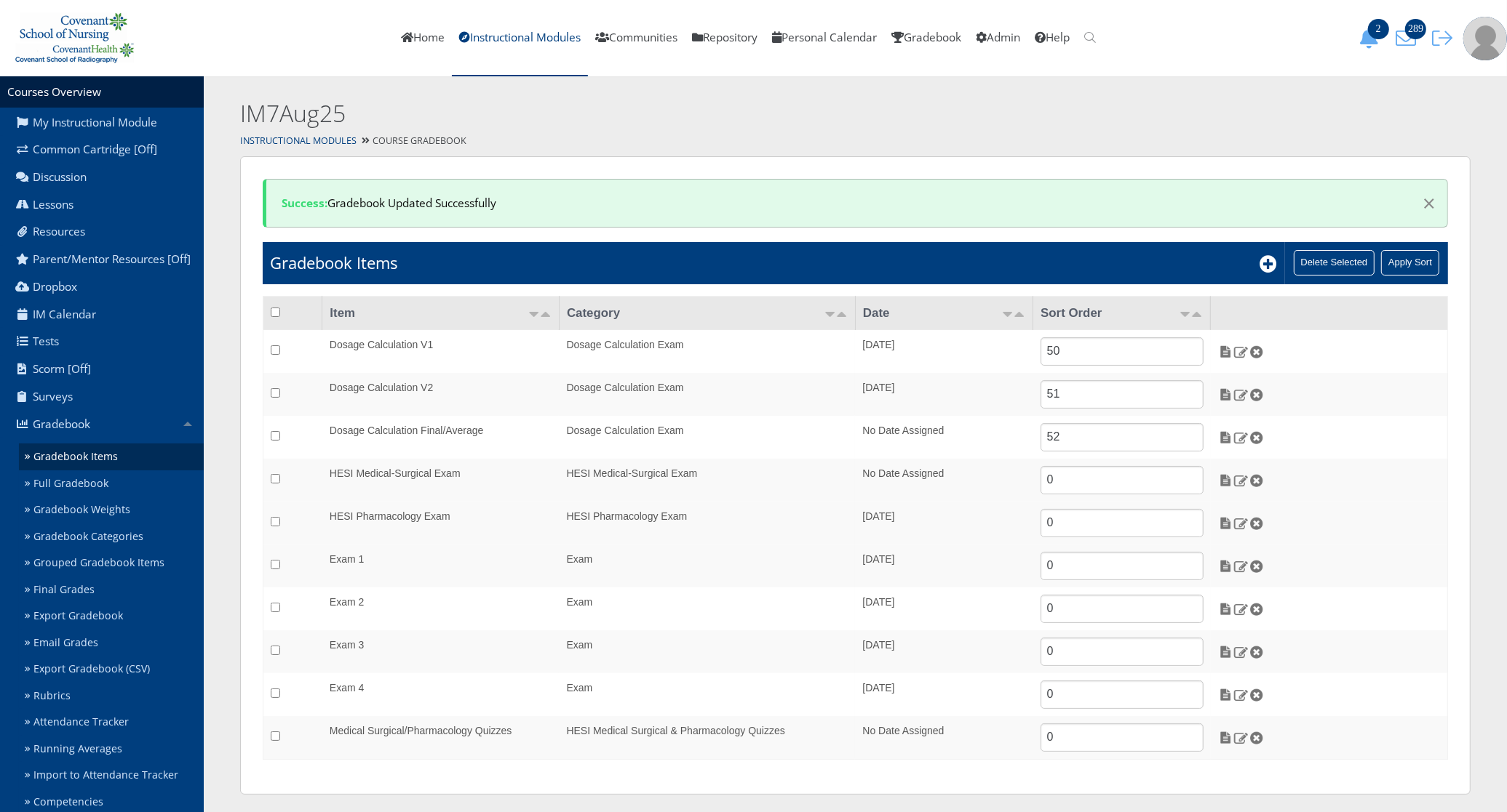
scroll to position [4, 0]
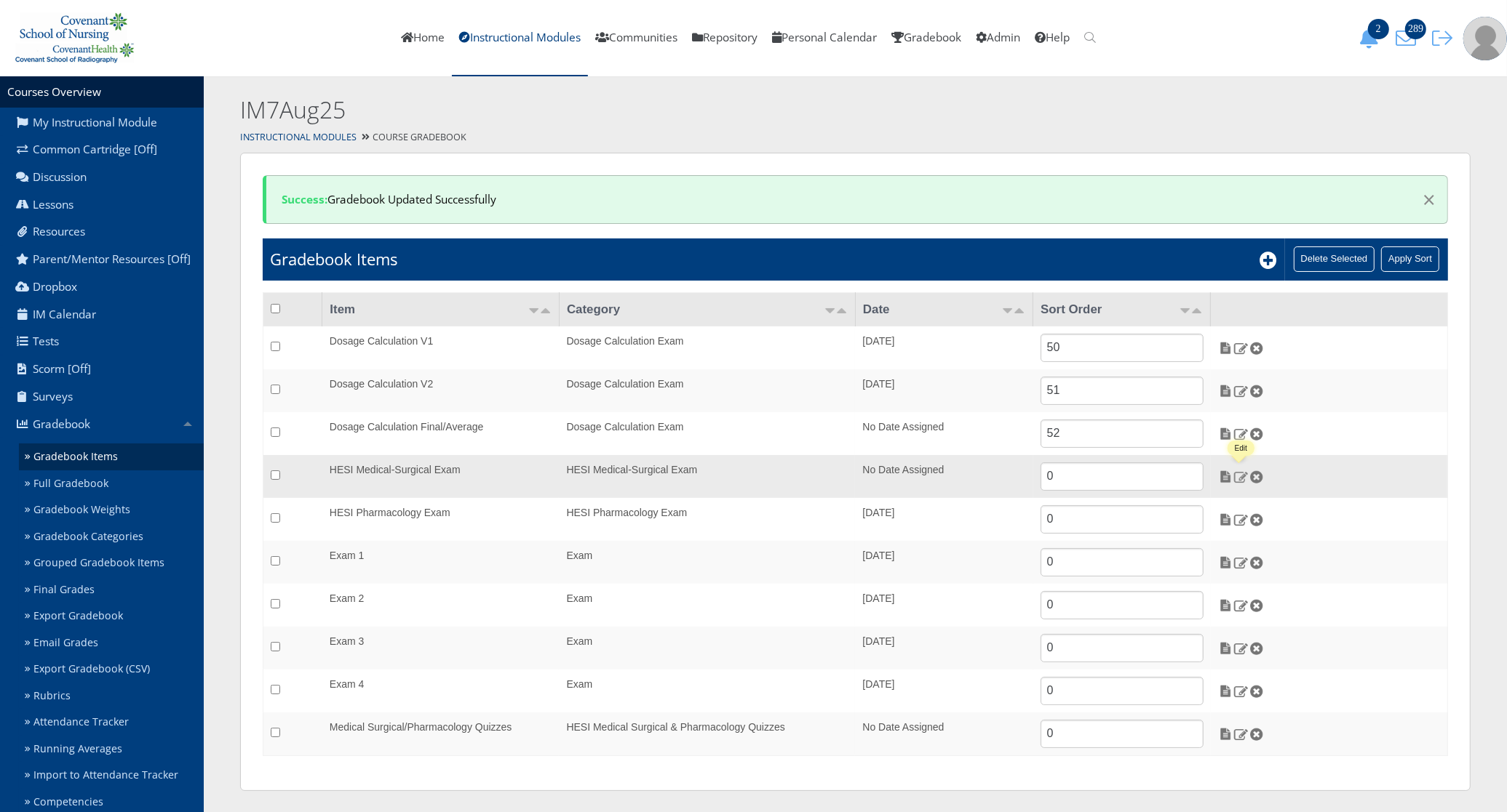
click at [1240, 484] on img at bounding box center [1240, 477] width 15 height 13
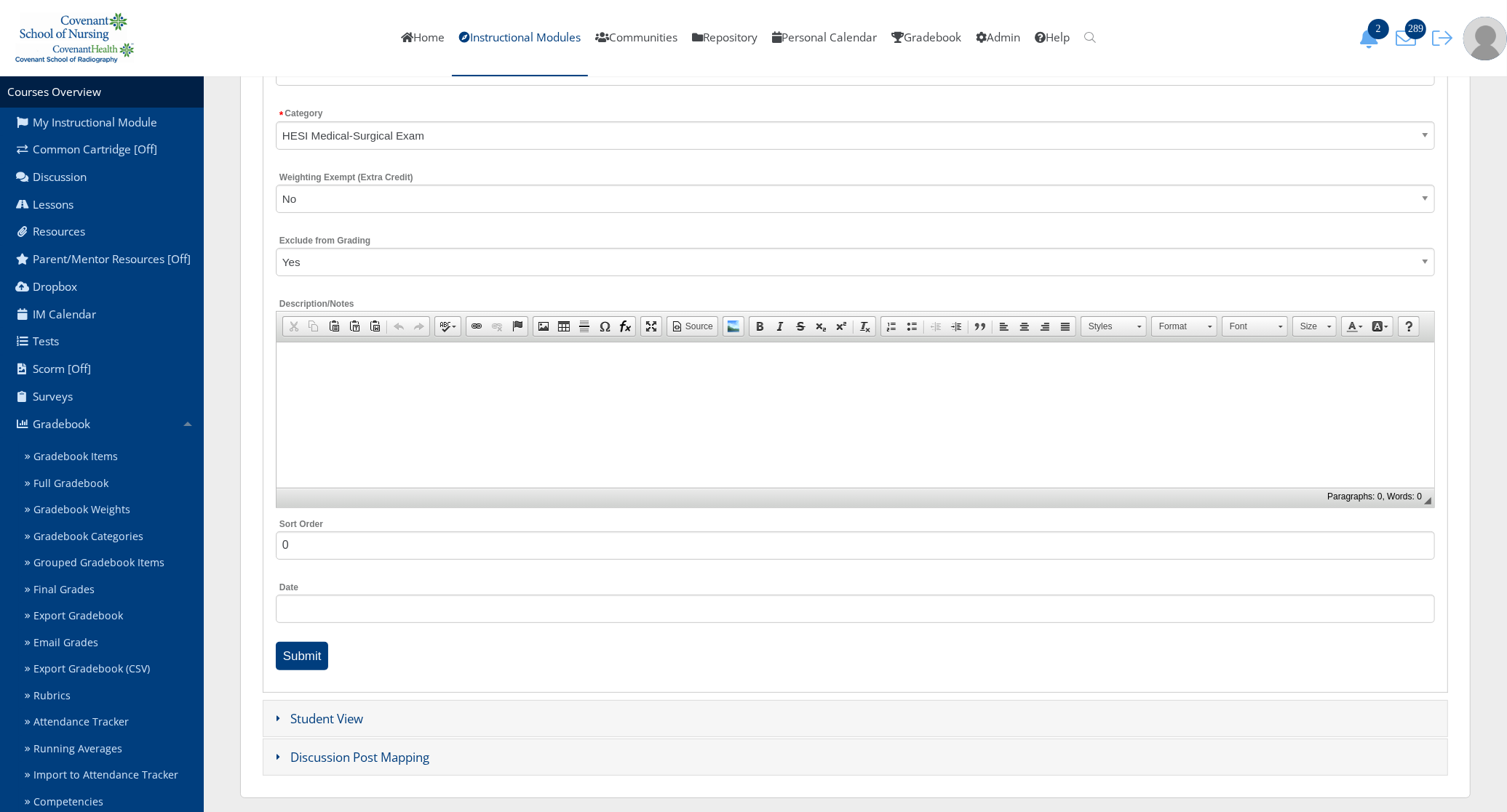
scroll to position [329, 0]
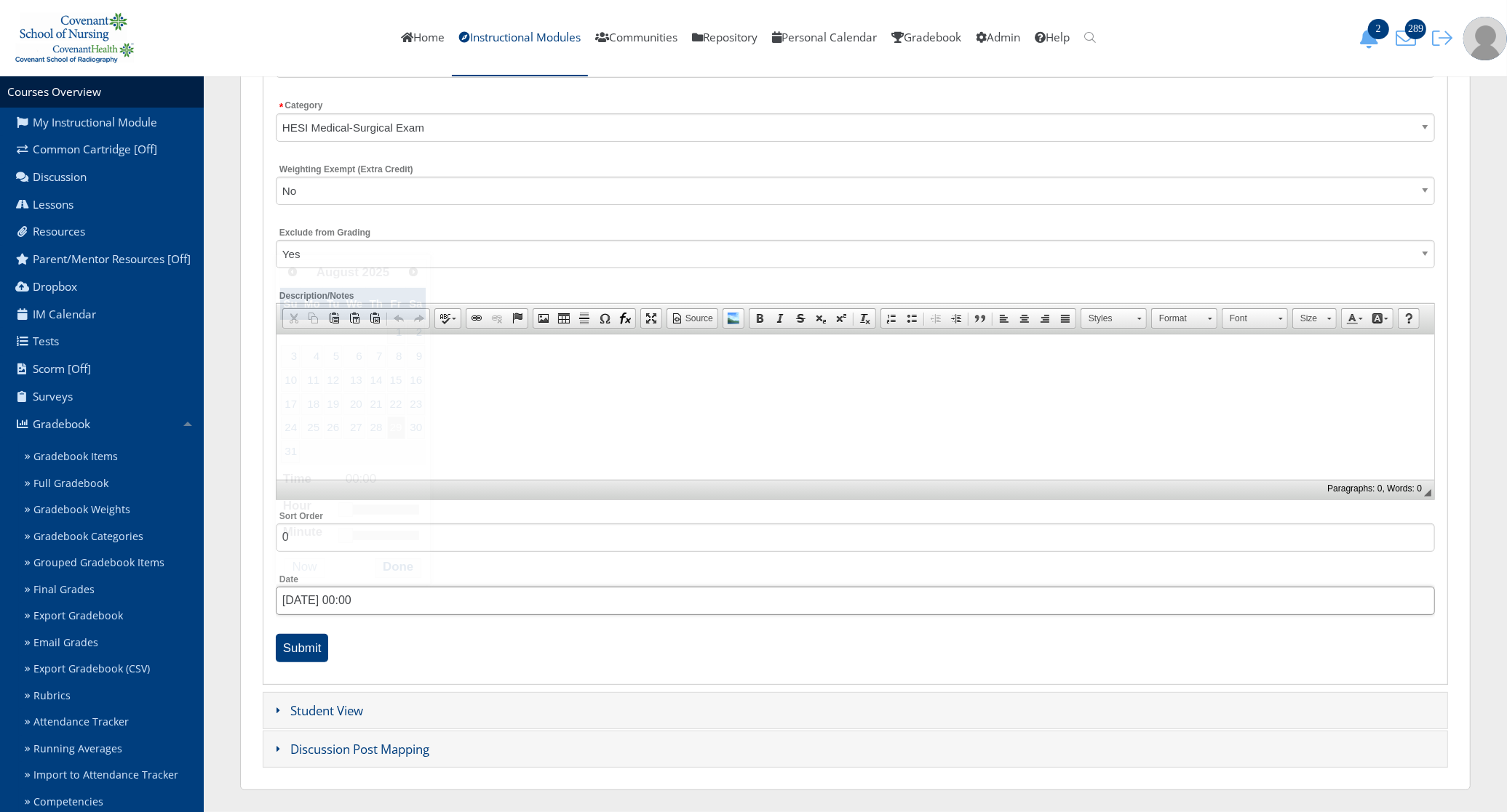
click at [369, 601] on input "08/29/2025 00:00" at bounding box center [855, 601] width 1159 height 29
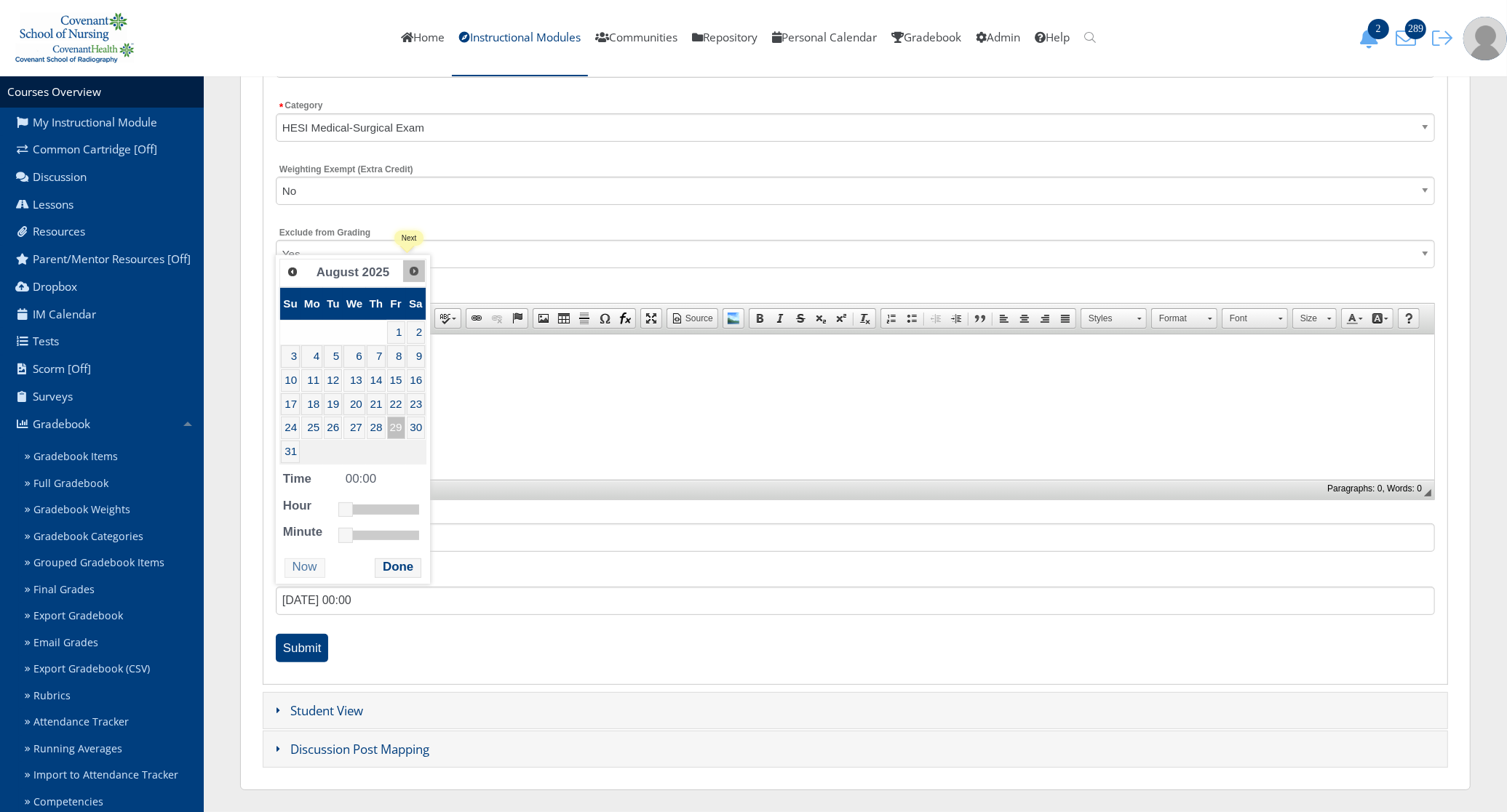
click at [408, 275] on span "Next" at bounding box center [414, 272] width 12 height 12
click at [380, 404] on link "25" at bounding box center [379, 404] width 20 height 23
type input "09/25/2025 08:00"
drag, startPoint x: 347, startPoint y: 490, endPoint x: 377, endPoint y: 488, distance: 30.1
click at [377, 488] on link at bounding box center [373, 486] width 15 height 15
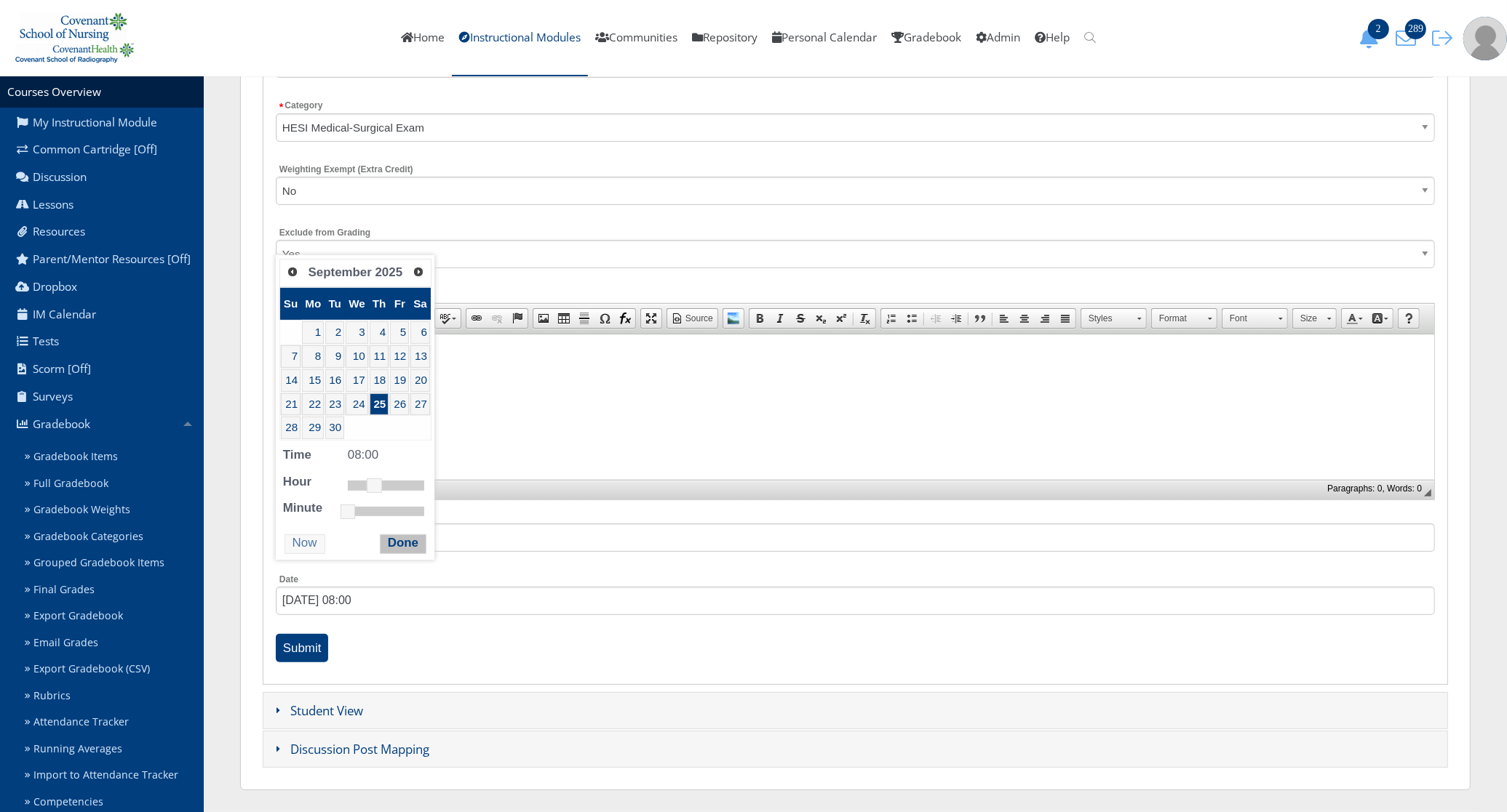
click at [390, 549] on button "Done" at bounding box center [402, 544] width 47 height 20
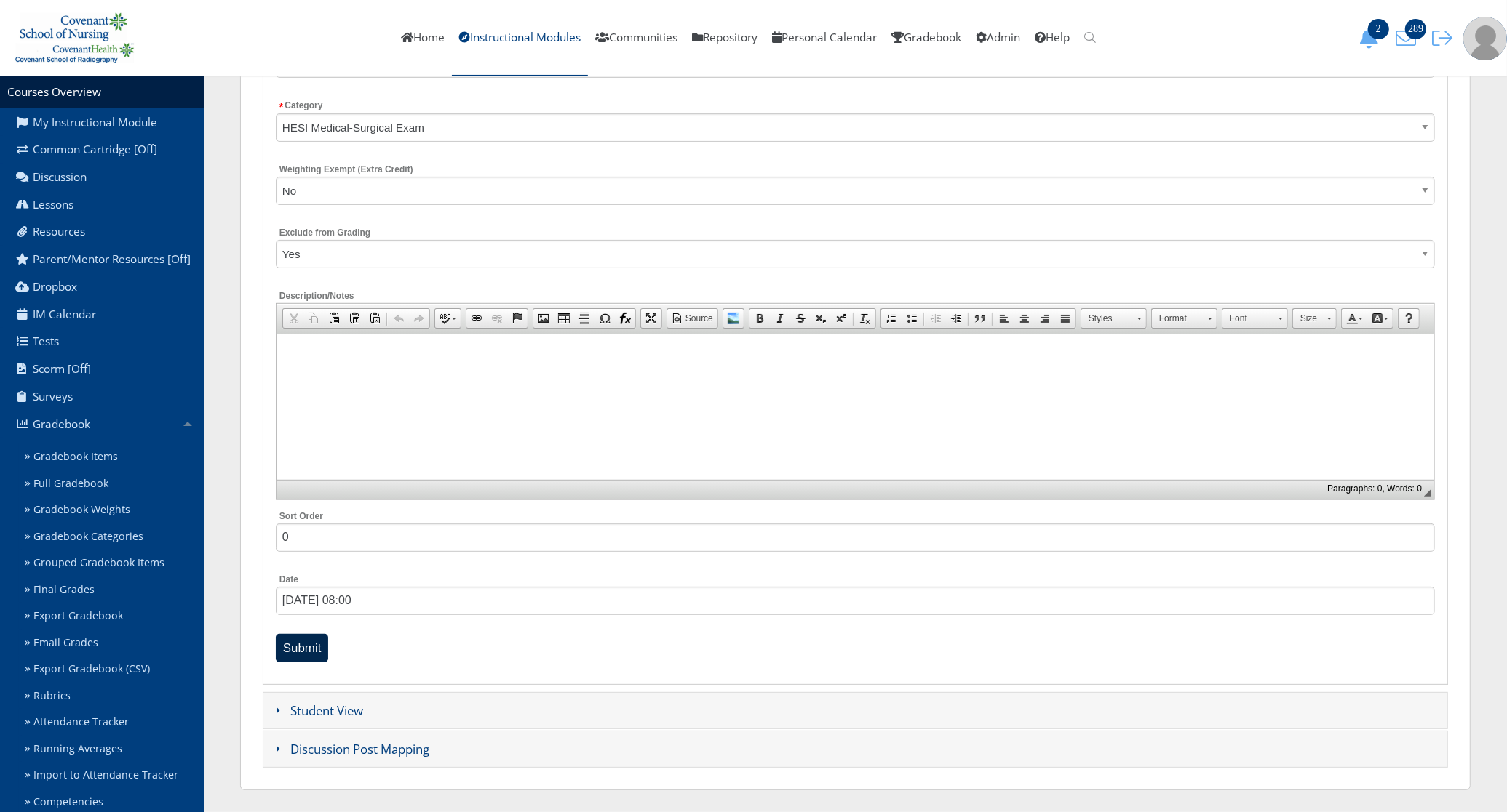
click at [318, 635] on input "Submit" at bounding box center [302, 648] width 53 height 29
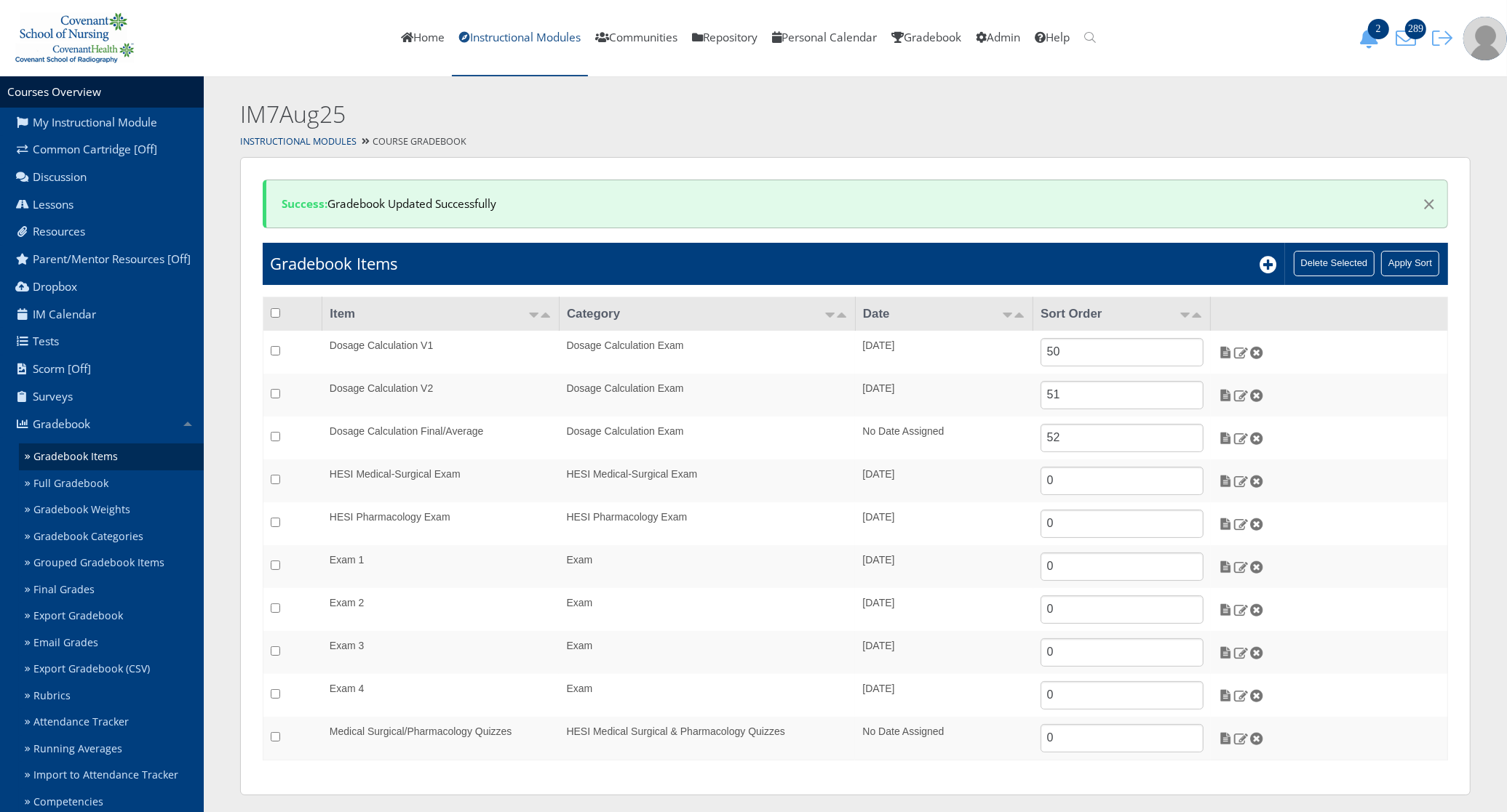
click at [539, 31] on link "Instructional Modules" at bounding box center [520, 38] width 136 height 77
